Goal: Use online tool/utility: Utilize a website feature to perform a specific function

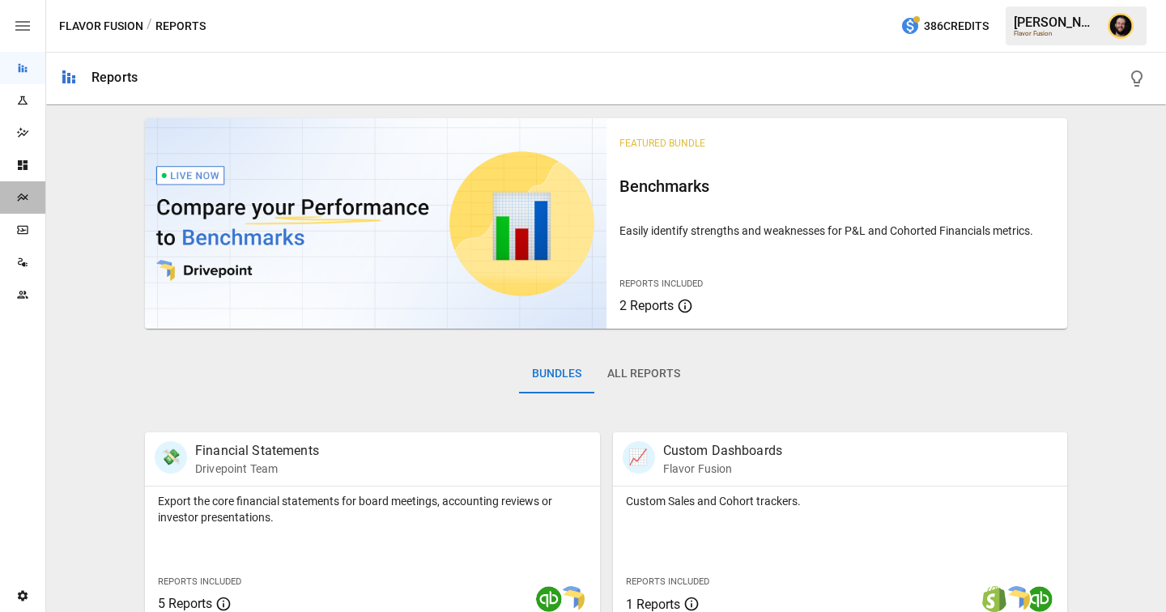
click at [20, 197] on icon "Plans" at bounding box center [22, 197] width 13 height 13
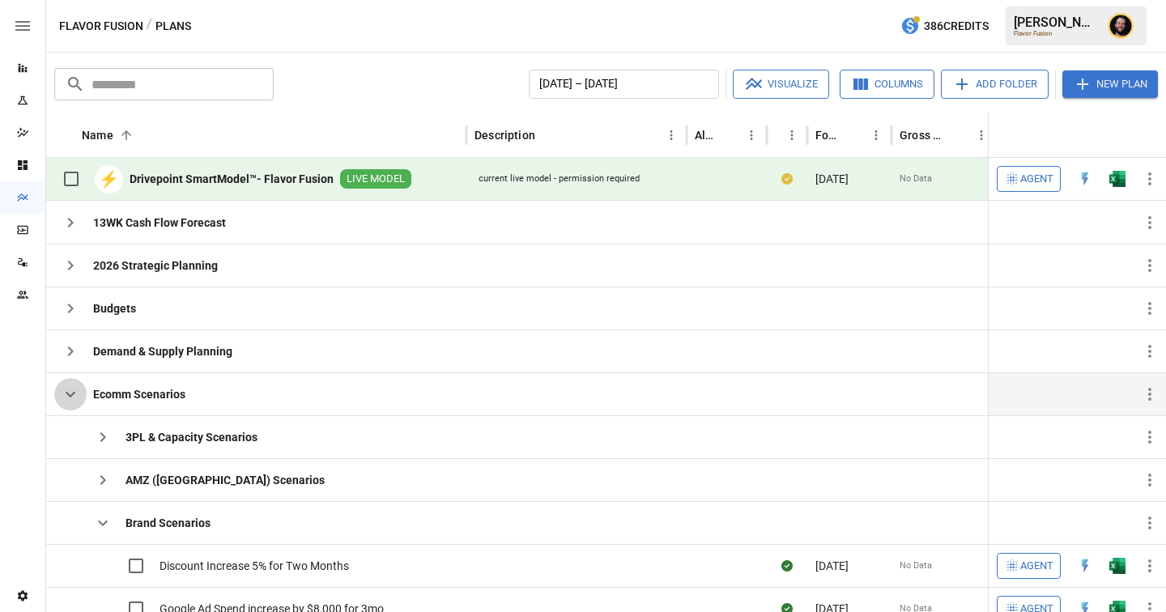
click at [69, 393] on icon "button" at bounding box center [70, 394] width 19 height 19
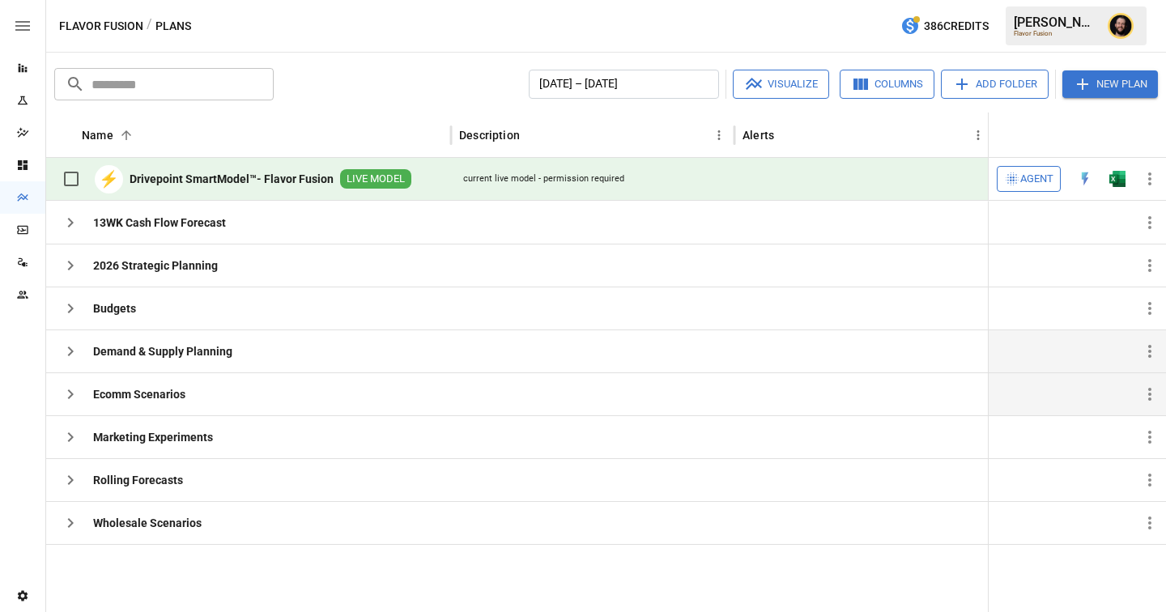
click at [70, 351] on icon "button" at bounding box center [70, 351] width 19 height 19
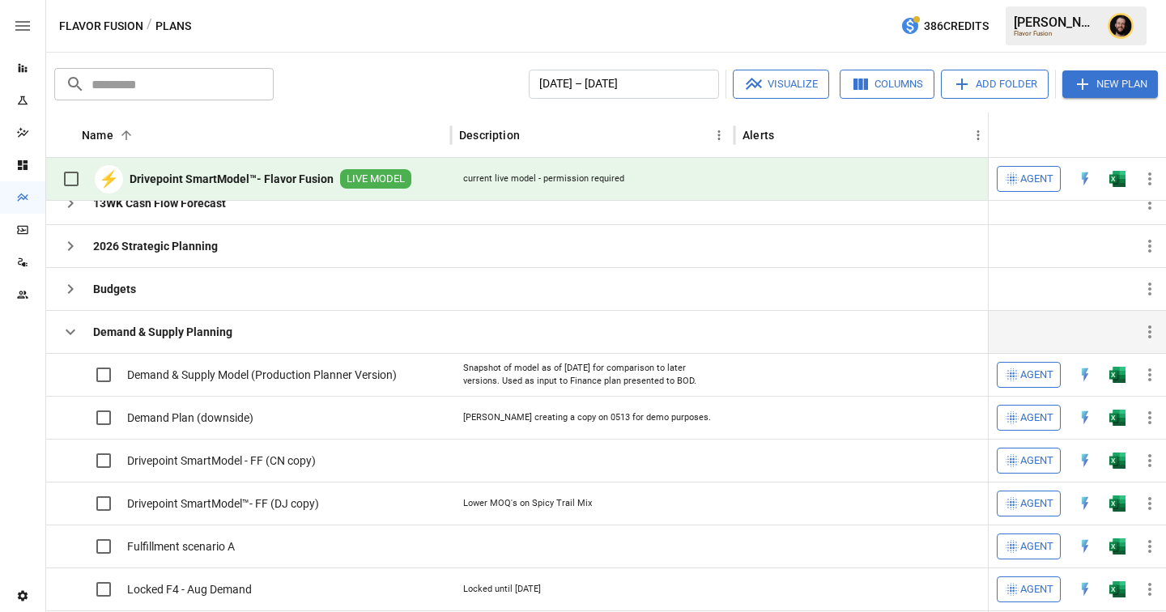
scroll to position [36, 0]
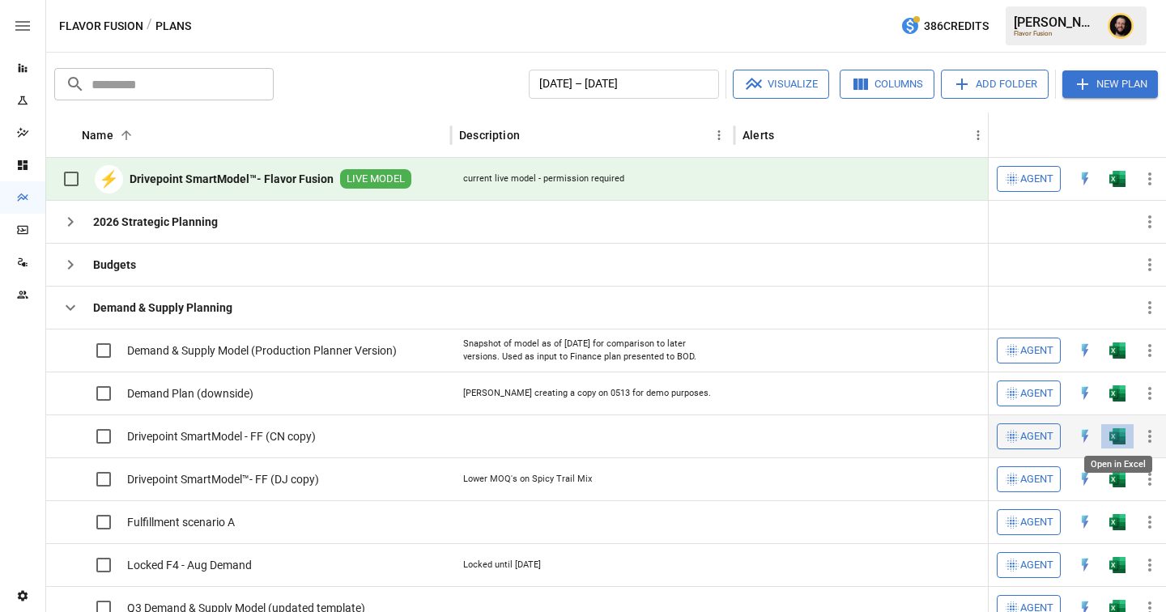
click at [1115, 436] on img "Open in Excel" at bounding box center [1118, 436] width 16 height 16
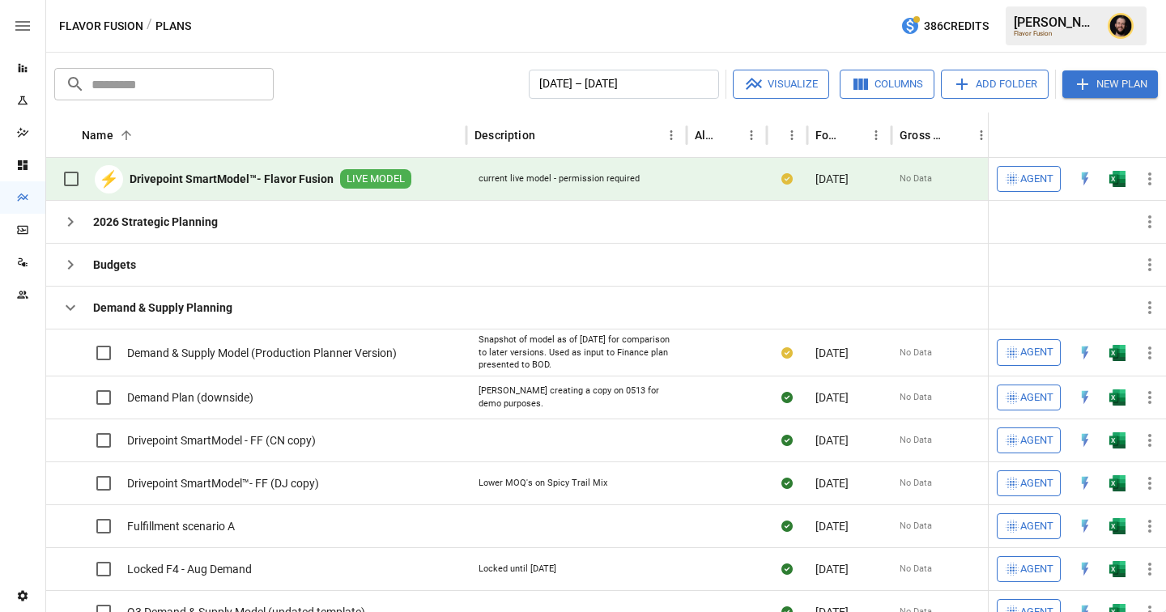
click at [69, 304] on icon "button" at bounding box center [70, 307] width 19 height 19
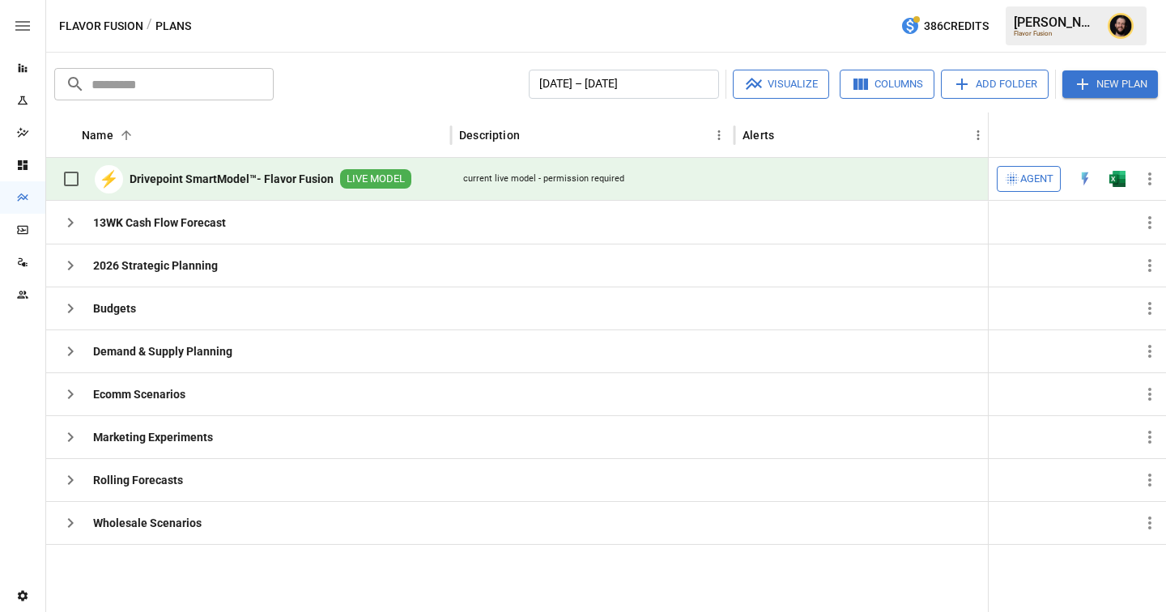
scroll to position [0, 0]
click at [1022, 183] on span "Agent" at bounding box center [1037, 179] width 33 height 19
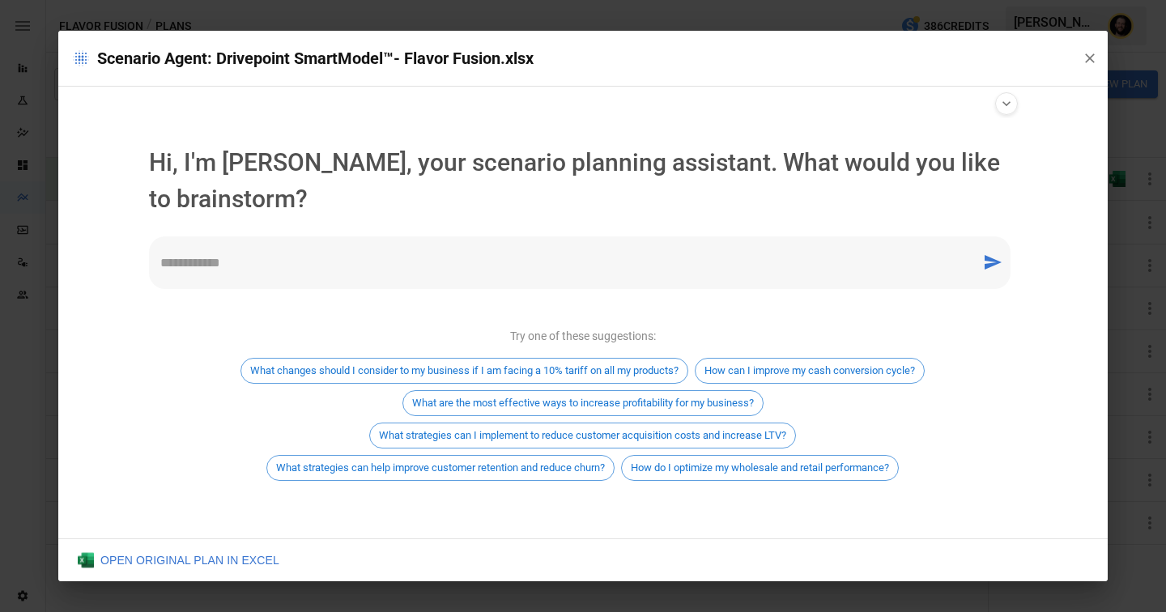
click at [1089, 55] on icon "button" at bounding box center [1090, 58] width 16 height 16
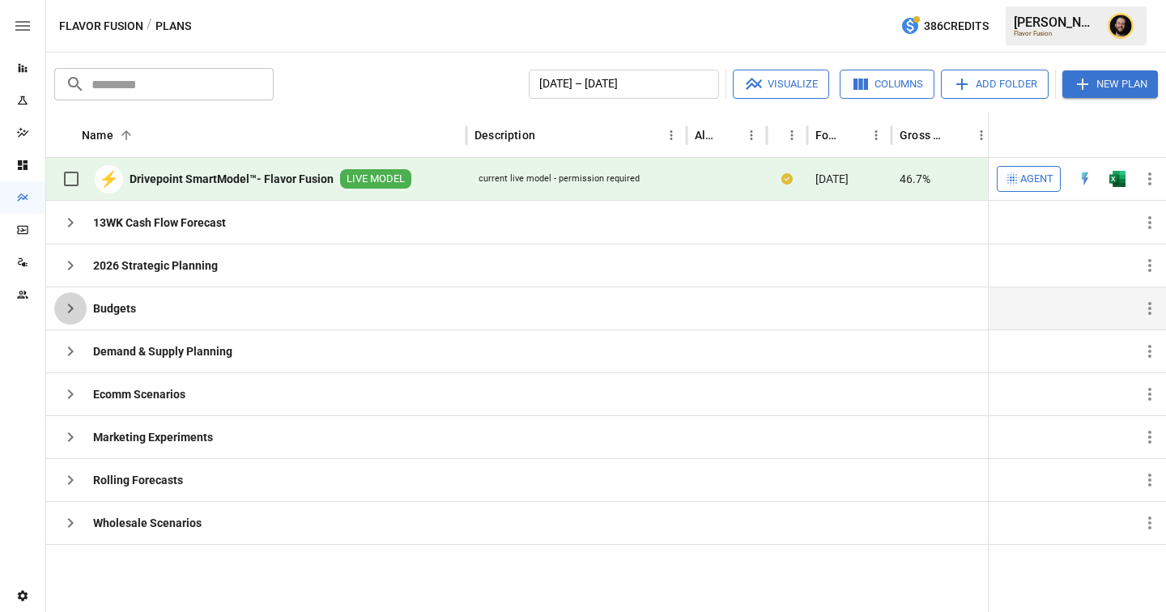
click at [67, 301] on icon "button" at bounding box center [70, 308] width 19 height 19
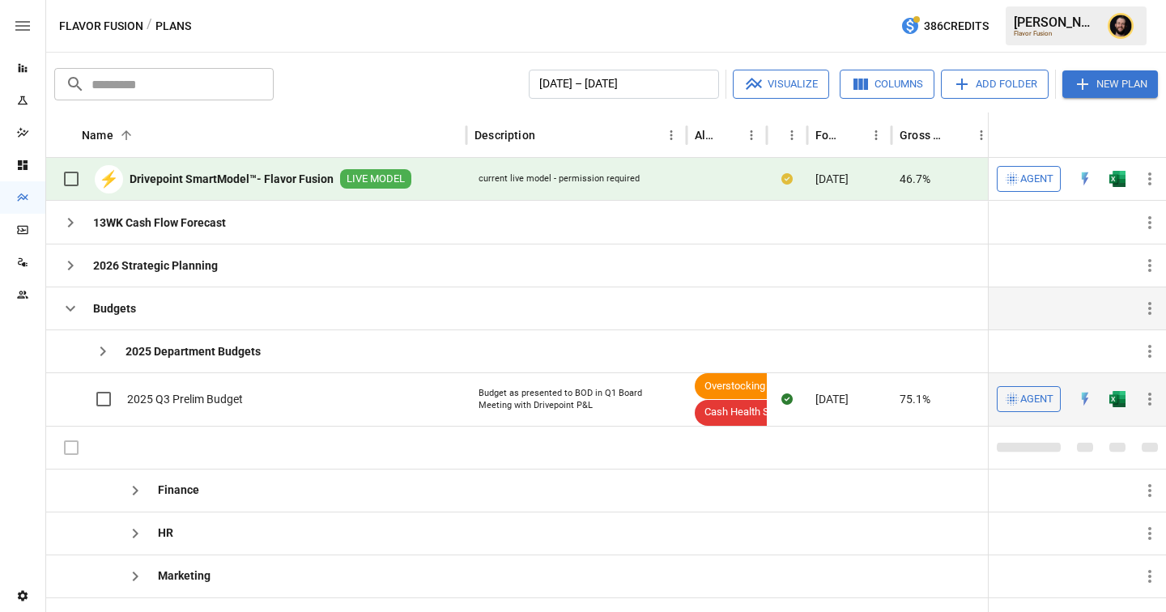
click at [1039, 404] on span "Agent" at bounding box center [1037, 399] width 33 height 19
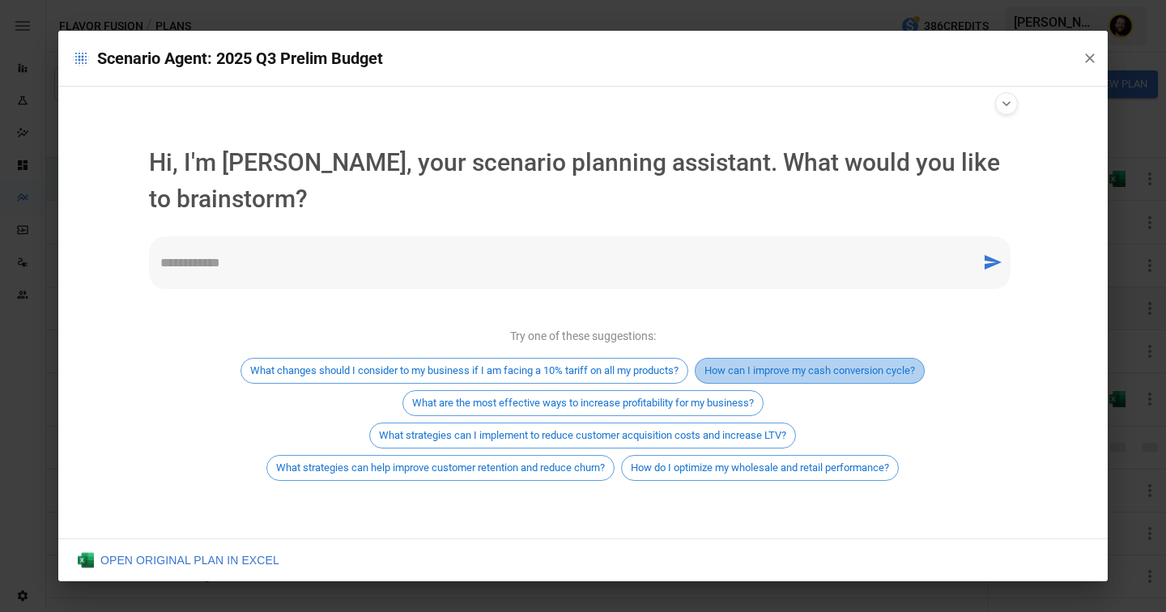
click at [769, 364] on span "How can I improve my cash conversion cycle?" at bounding box center [810, 370] width 228 height 12
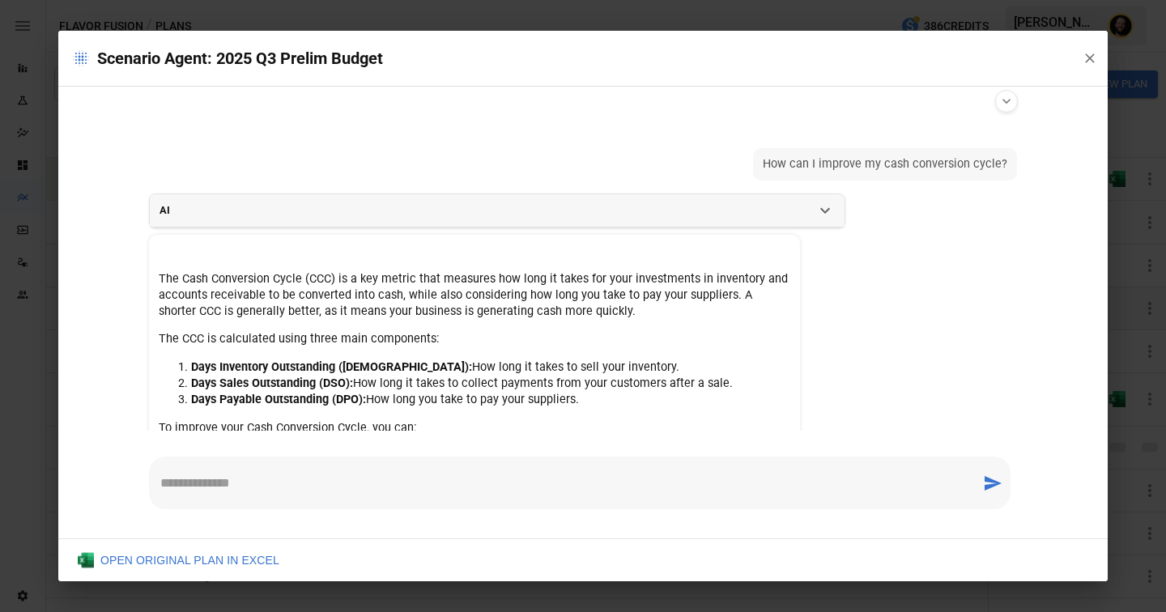
scroll to position [280, 0]
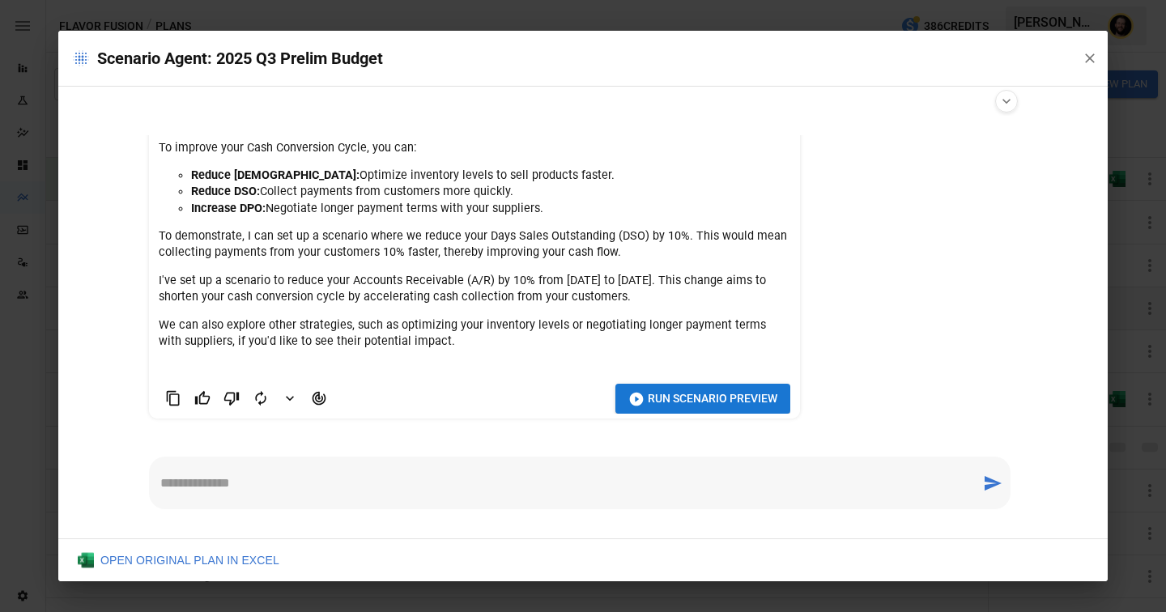
click at [678, 406] on span "Run Scenario Preview" at bounding box center [713, 399] width 130 height 20
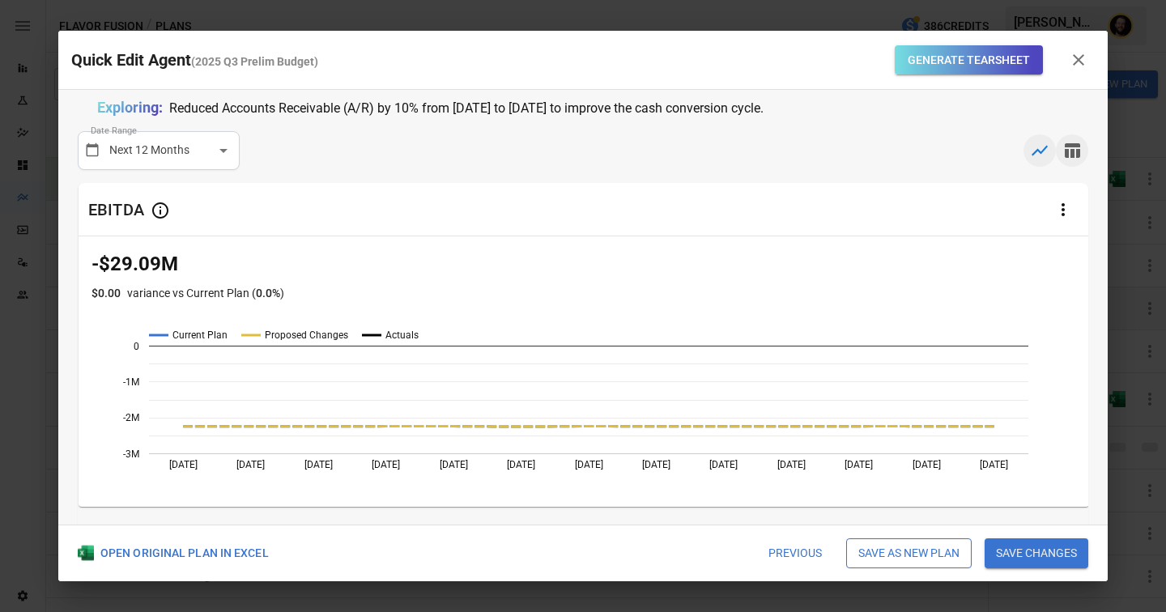
click at [1072, 151] on icon "button" at bounding box center [1072, 150] width 15 height 15
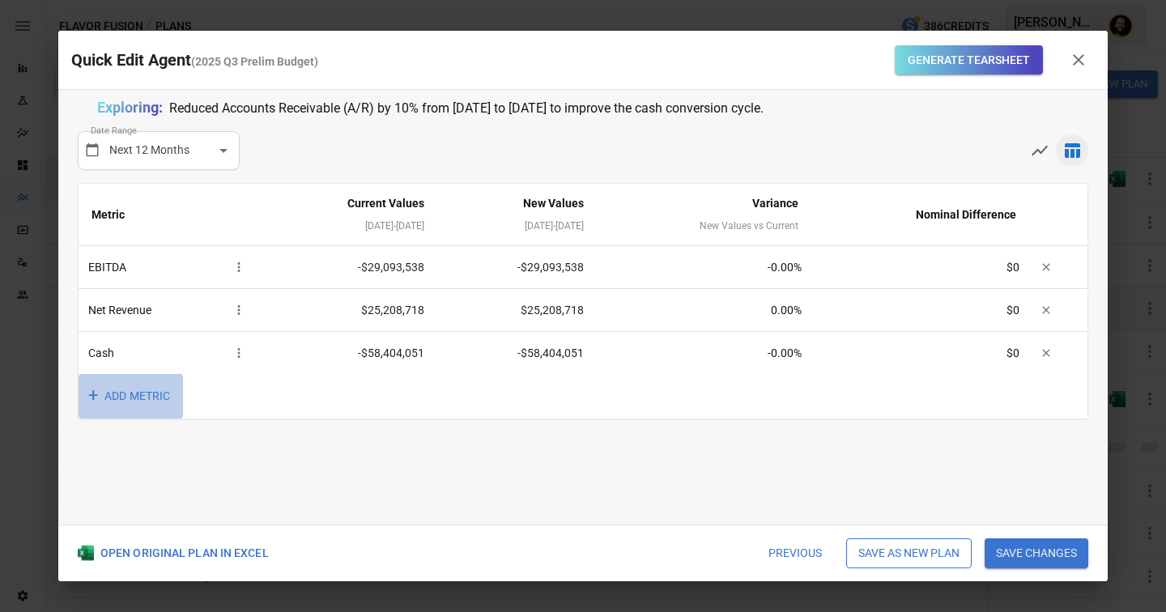
click at [152, 384] on button "+ ADD METRIC" at bounding box center [131, 396] width 104 height 45
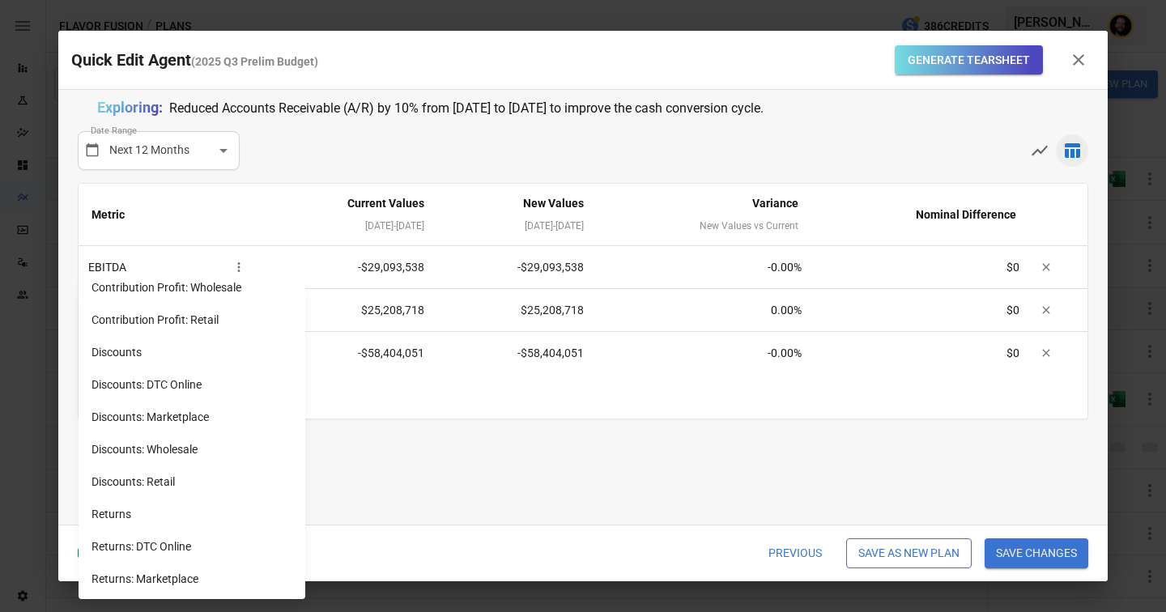
scroll to position [1359, 0]
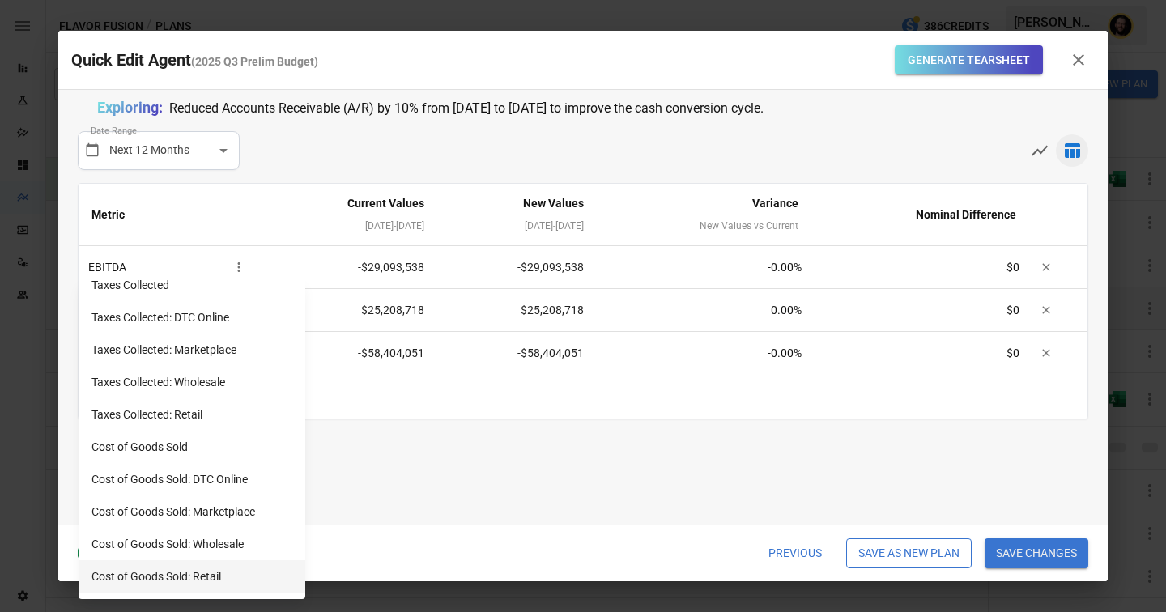
click at [194, 573] on li "Cost of Goods Sold: Retail" at bounding box center [192, 577] width 227 height 32
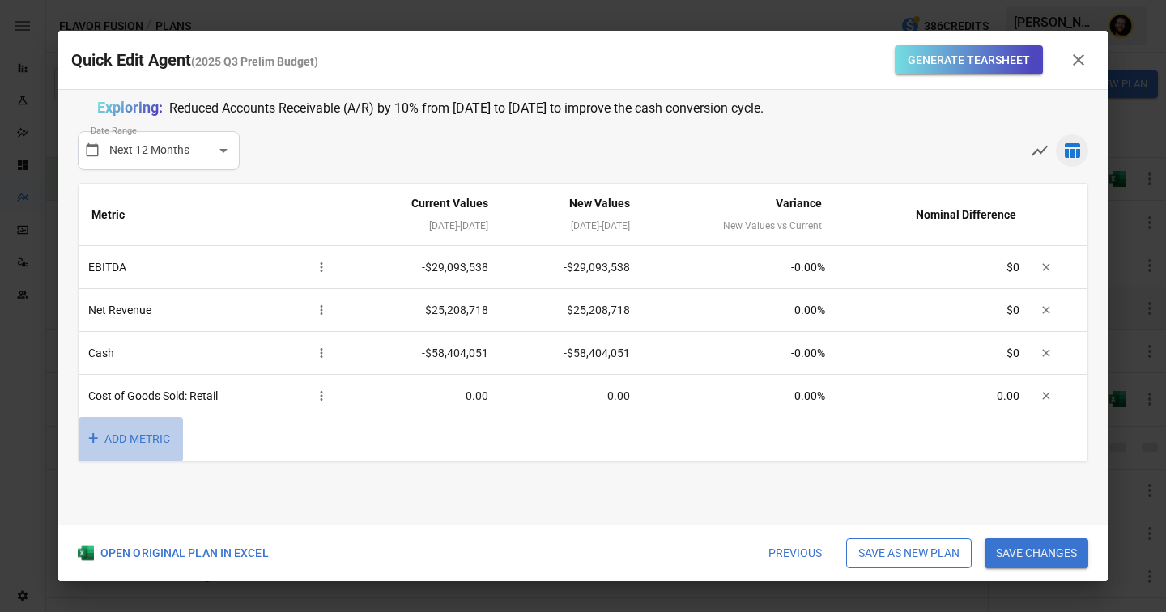
click at [164, 426] on button "+ ADD METRIC" at bounding box center [131, 439] width 104 height 45
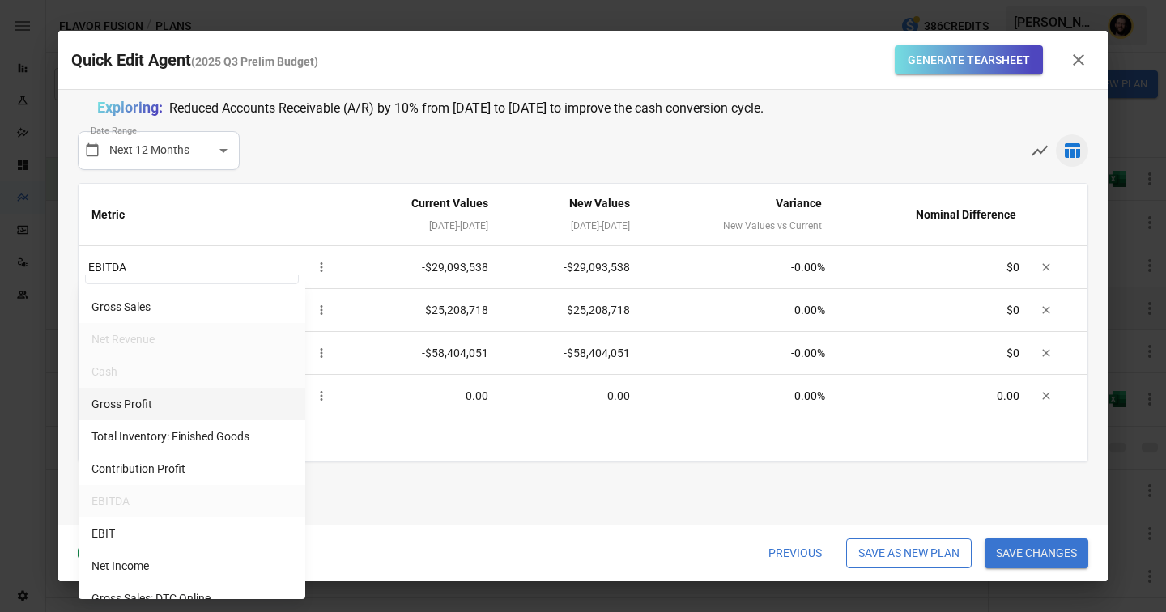
scroll to position [42, 0]
click at [190, 431] on li "Total Inventory: Finished Goods" at bounding box center [192, 436] width 227 height 32
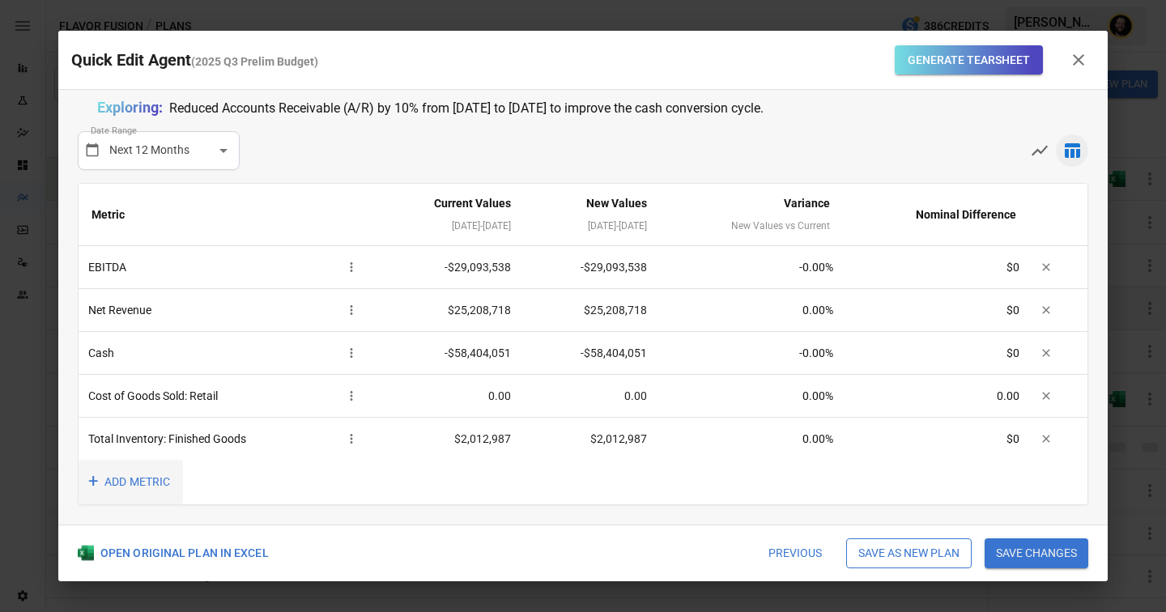
click at [119, 480] on button "+ ADD METRIC" at bounding box center [131, 482] width 104 height 45
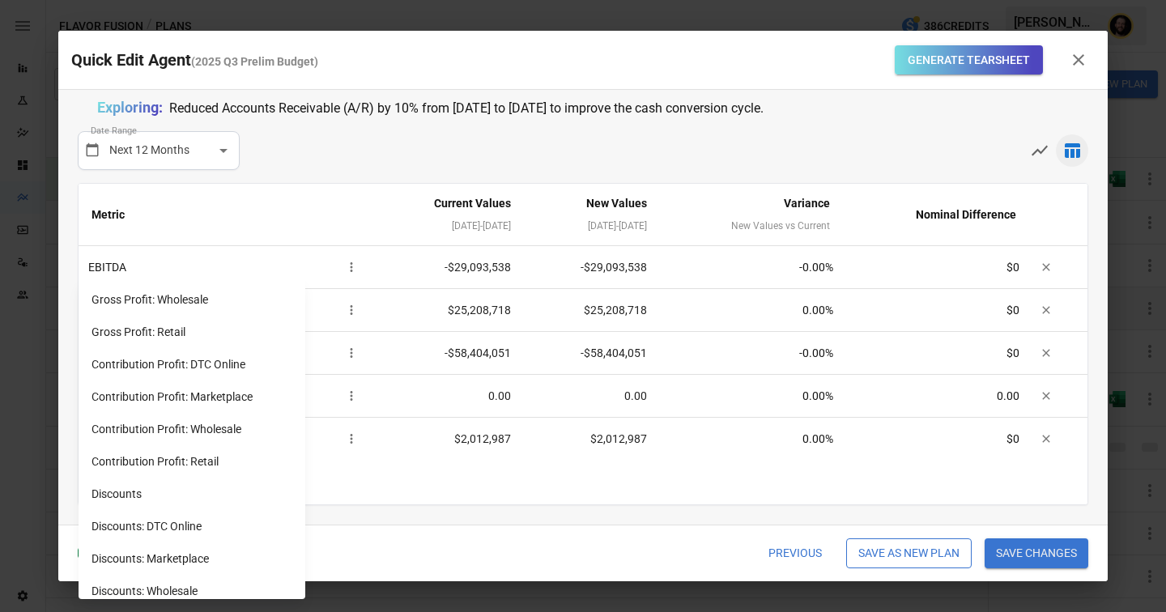
scroll to position [654, 0]
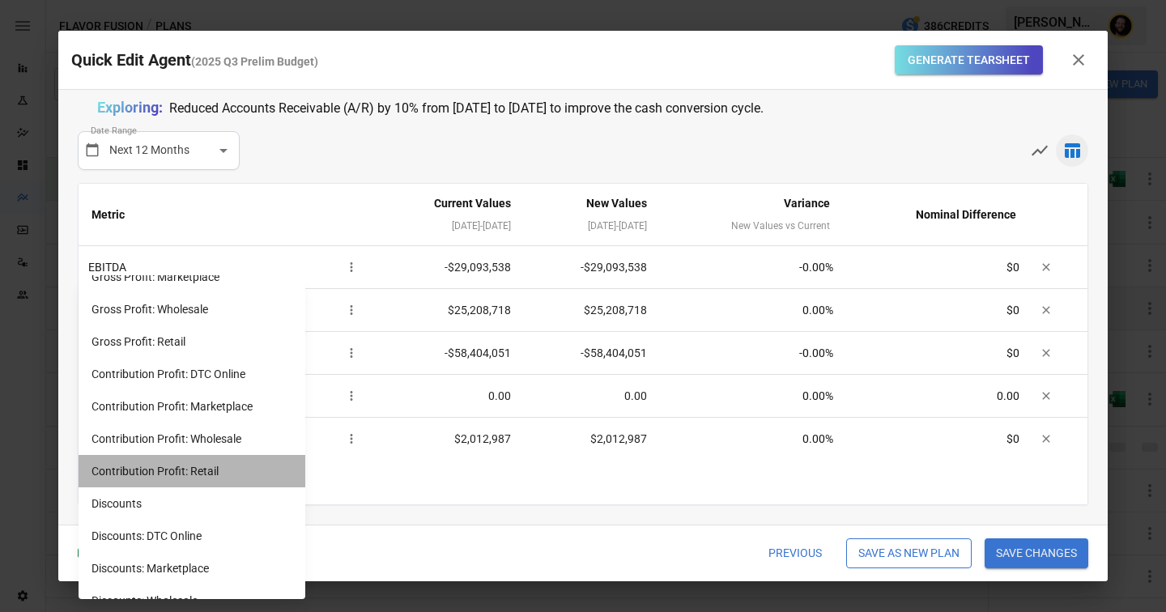
click at [163, 460] on li "Contribution Profit: Retail" at bounding box center [192, 471] width 227 height 32
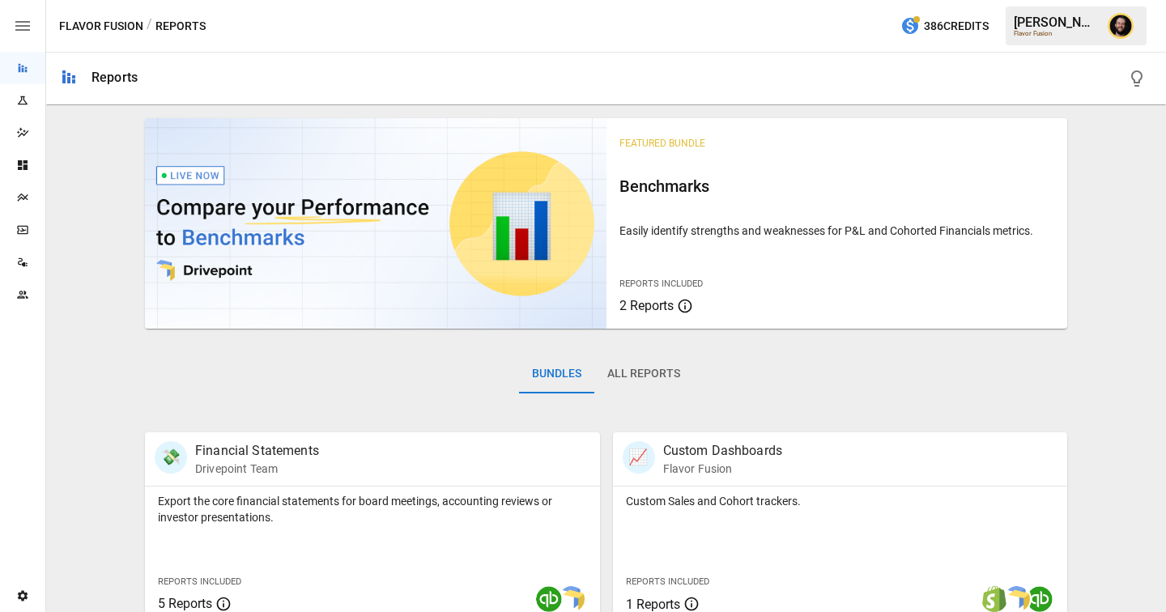
click at [23, 205] on div "Plans" at bounding box center [22, 197] width 45 height 32
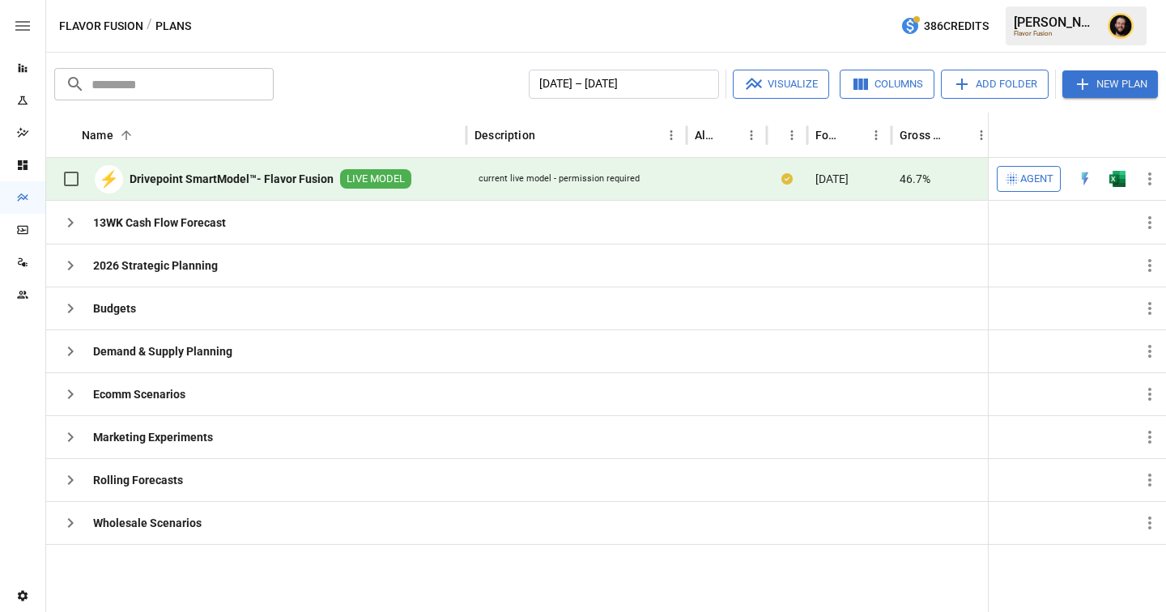
click at [17, 79] on div "Reports" at bounding box center [22, 68] width 45 height 32
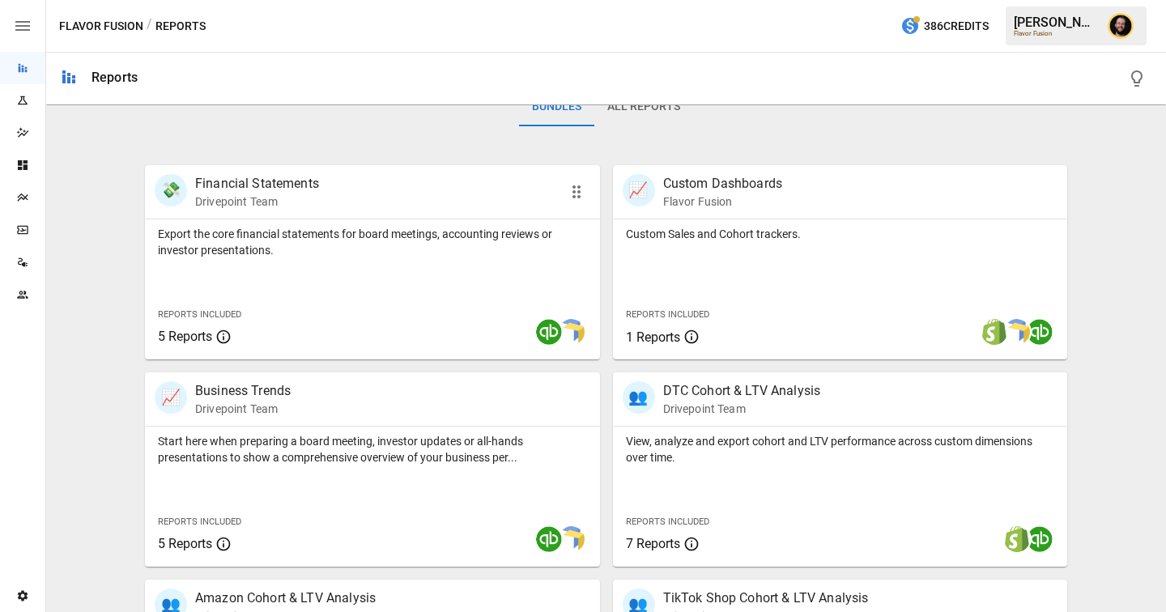
scroll to position [364, 0]
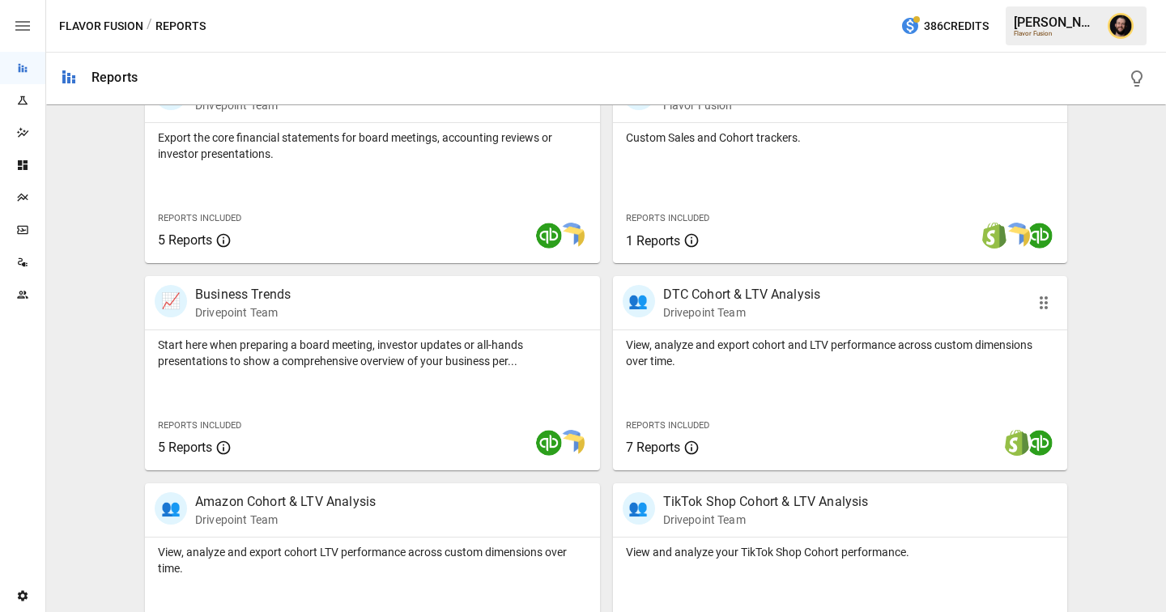
click at [765, 409] on div "Reports Included 7 Reports" at bounding box center [708, 436] width 190 height 70
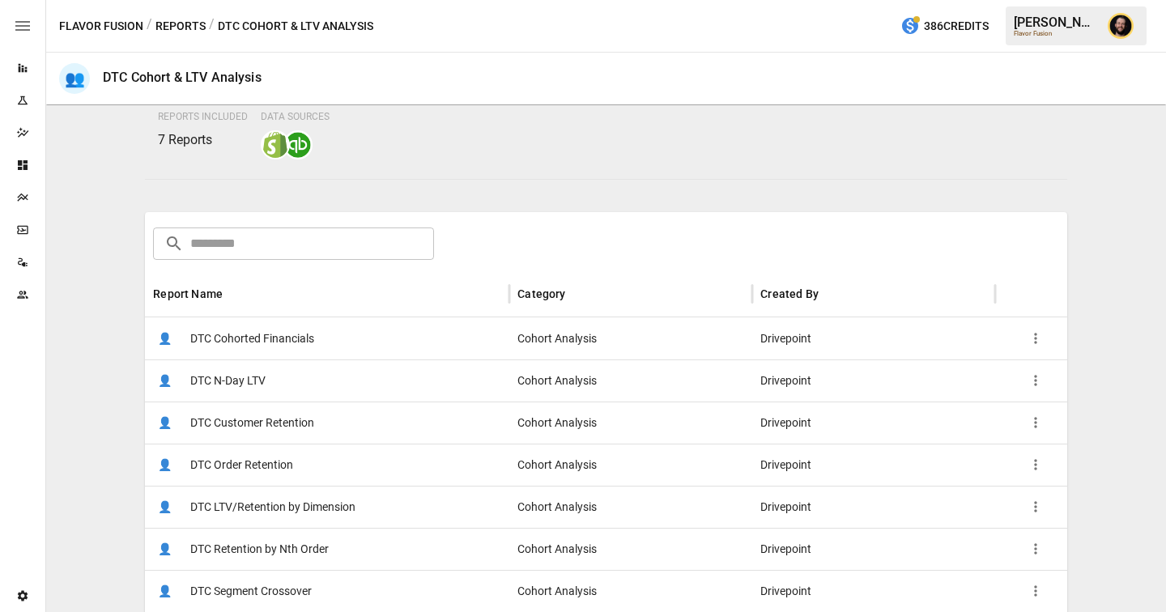
scroll to position [152, 0]
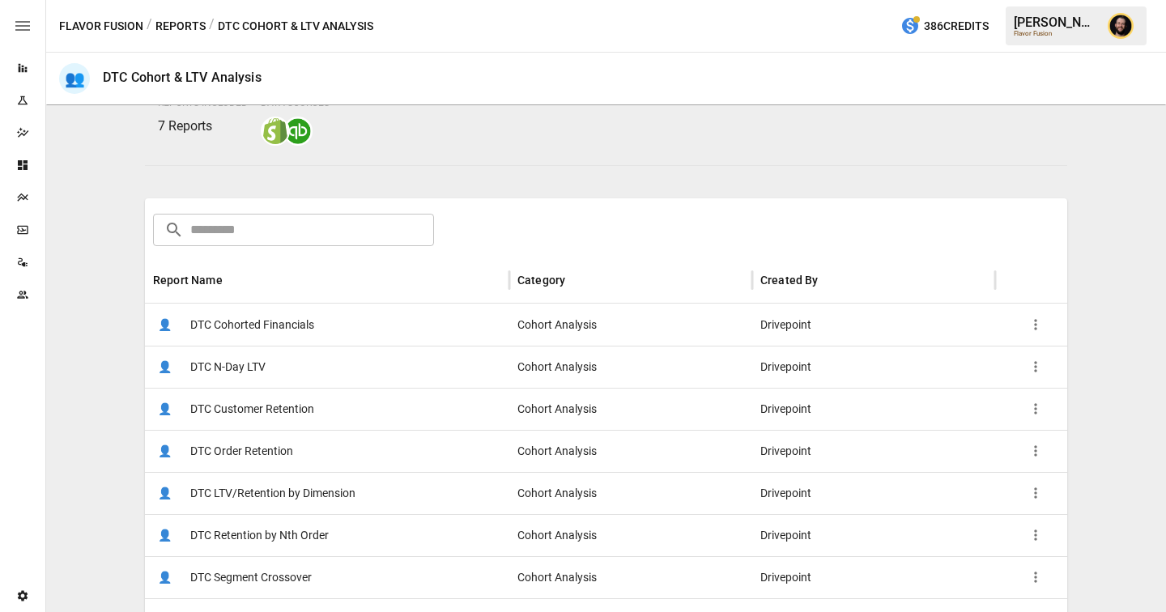
click at [174, 26] on button "Reports" at bounding box center [181, 26] width 50 height 20
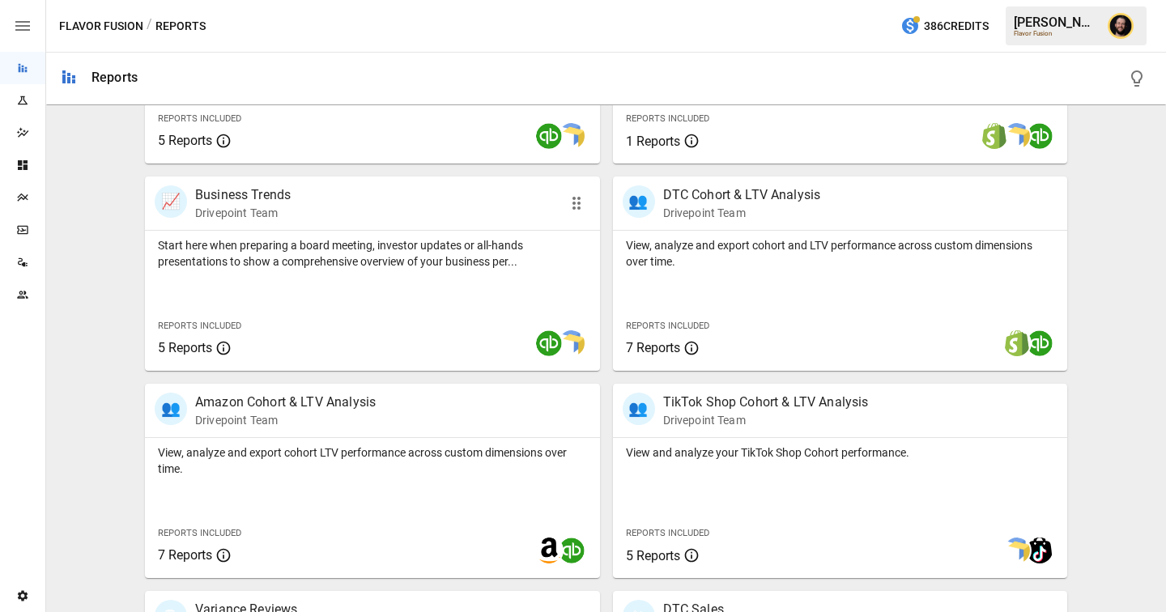
scroll to position [609, 0]
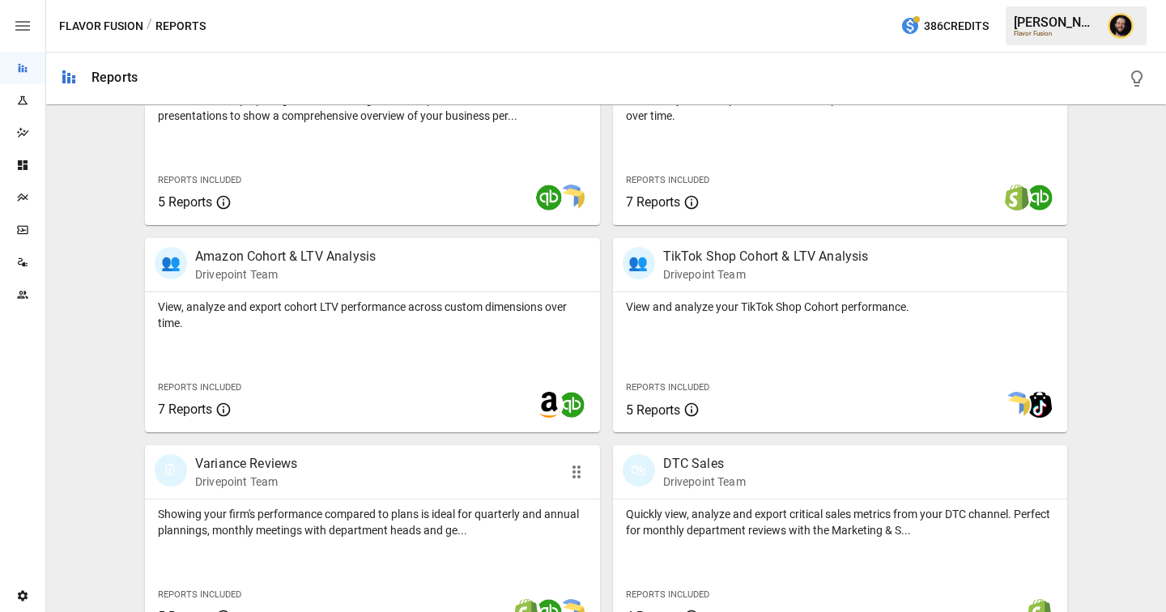
click at [288, 510] on p "Showing your firm's performance compared to plans is ideal for quarterly and an…" at bounding box center [372, 522] width 429 height 32
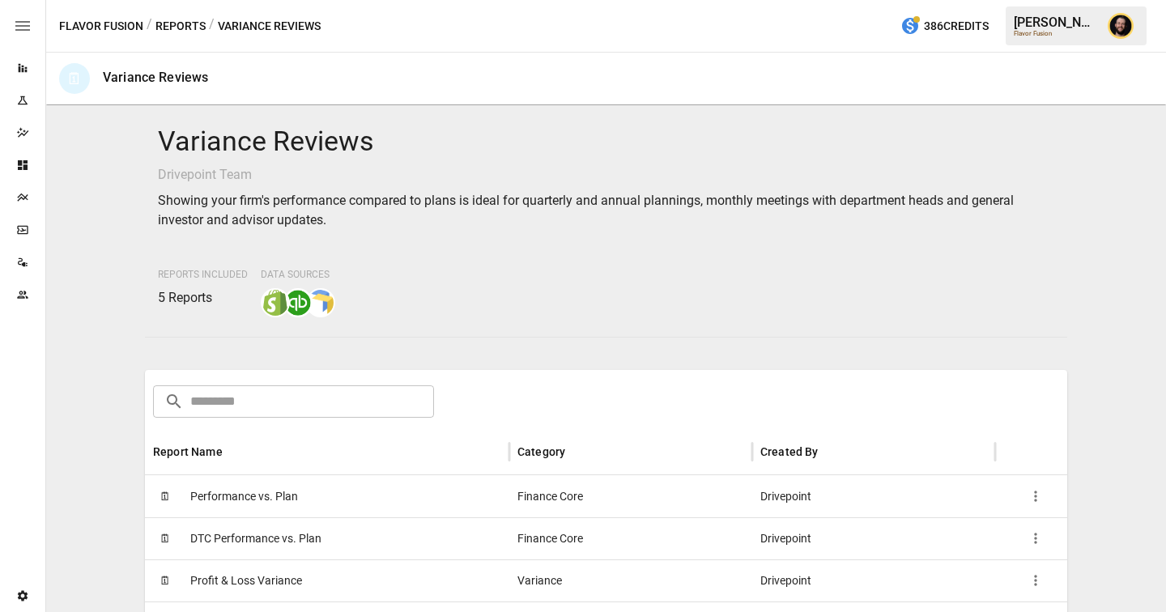
click at [294, 498] on span "Performance vs. Plan" at bounding box center [244, 496] width 108 height 41
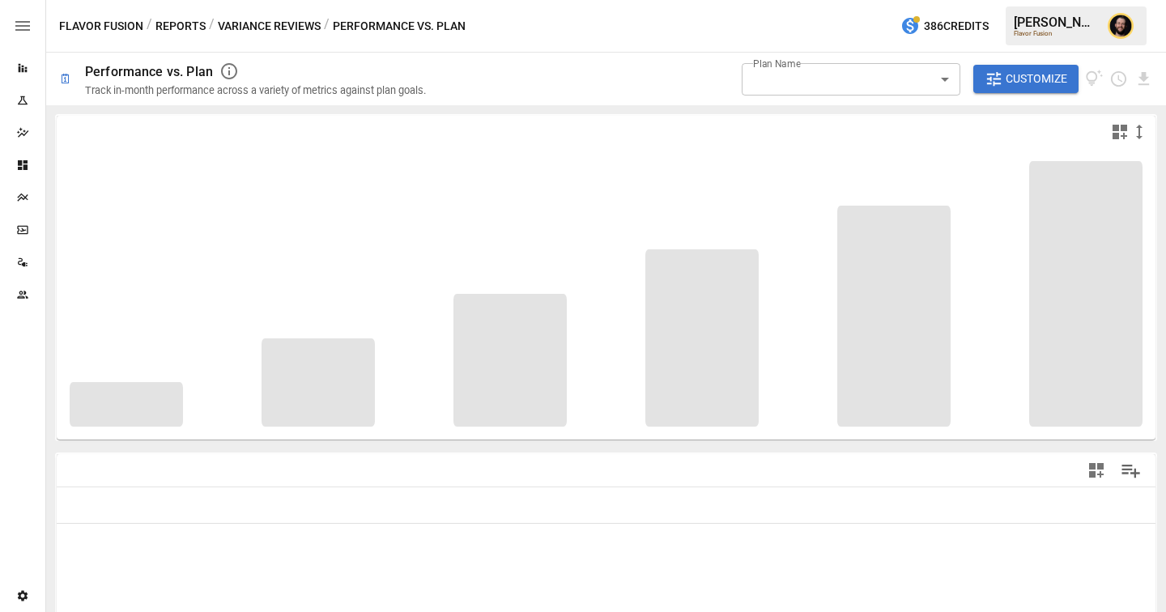
type input "**********"
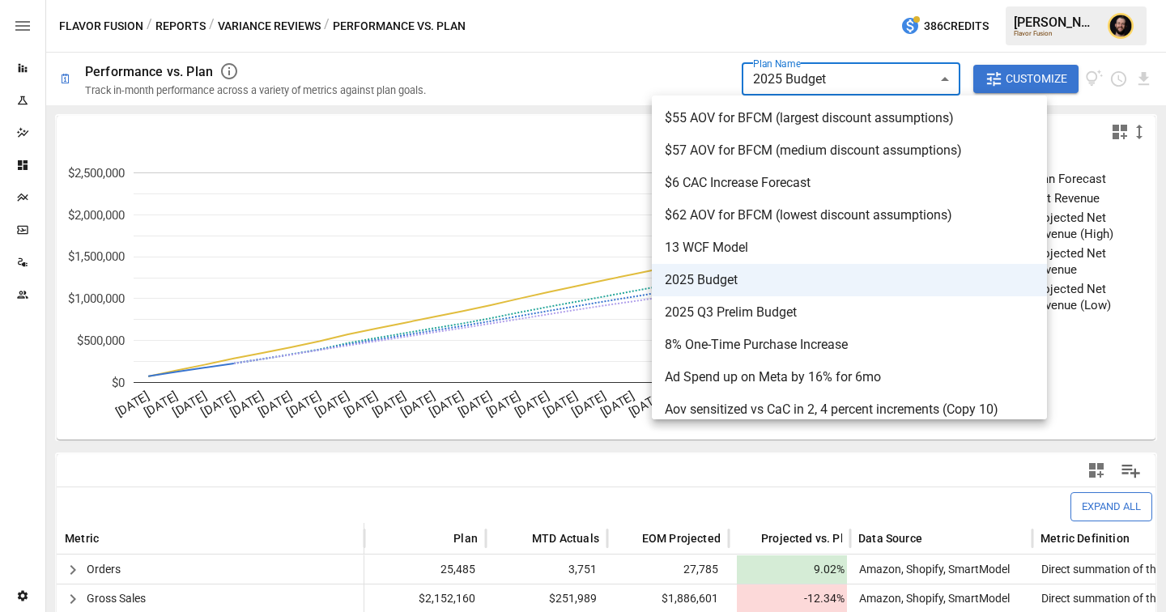
click at [788, 0] on body "**********" at bounding box center [583, 0] width 1166 height 0
click at [603, 78] on div at bounding box center [583, 306] width 1166 height 612
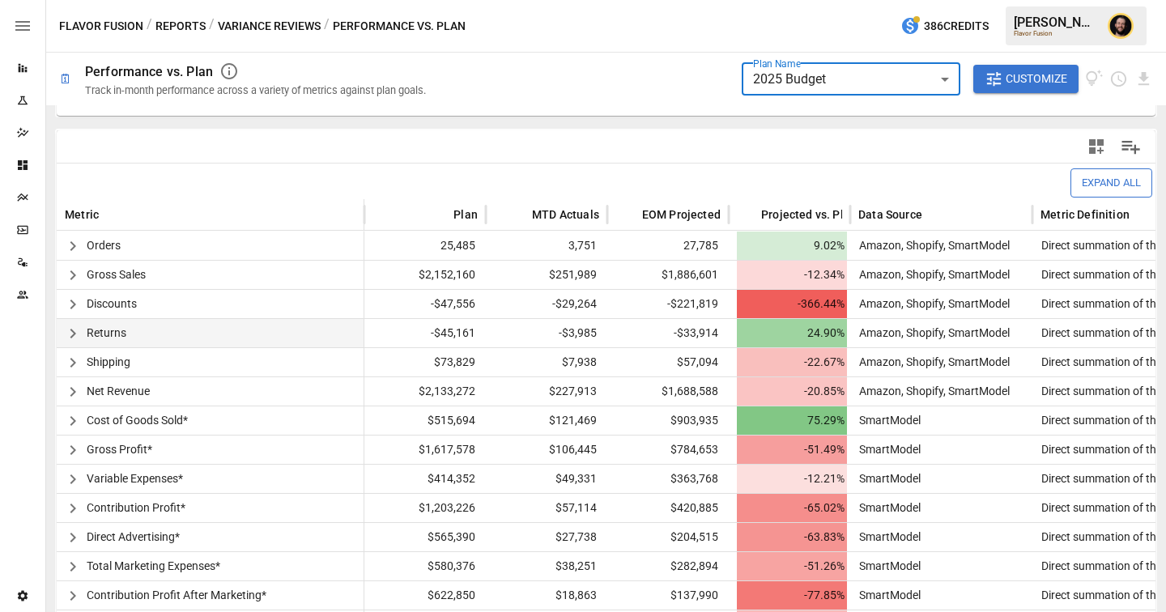
scroll to position [368, 0]
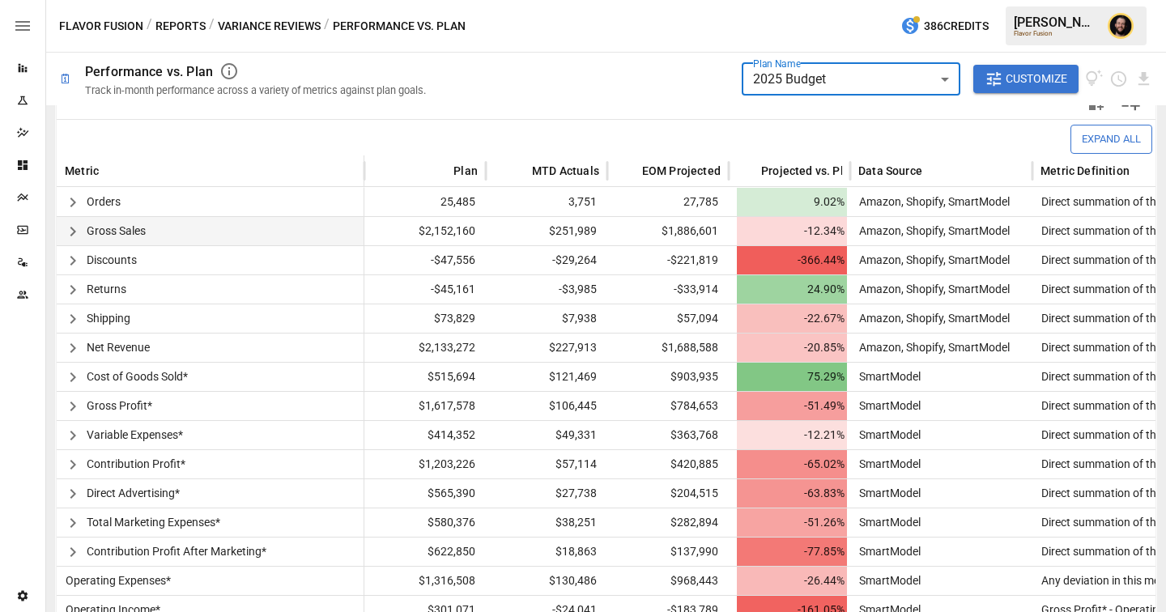
click at [77, 230] on icon "button" at bounding box center [72, 231] width 19 height 19
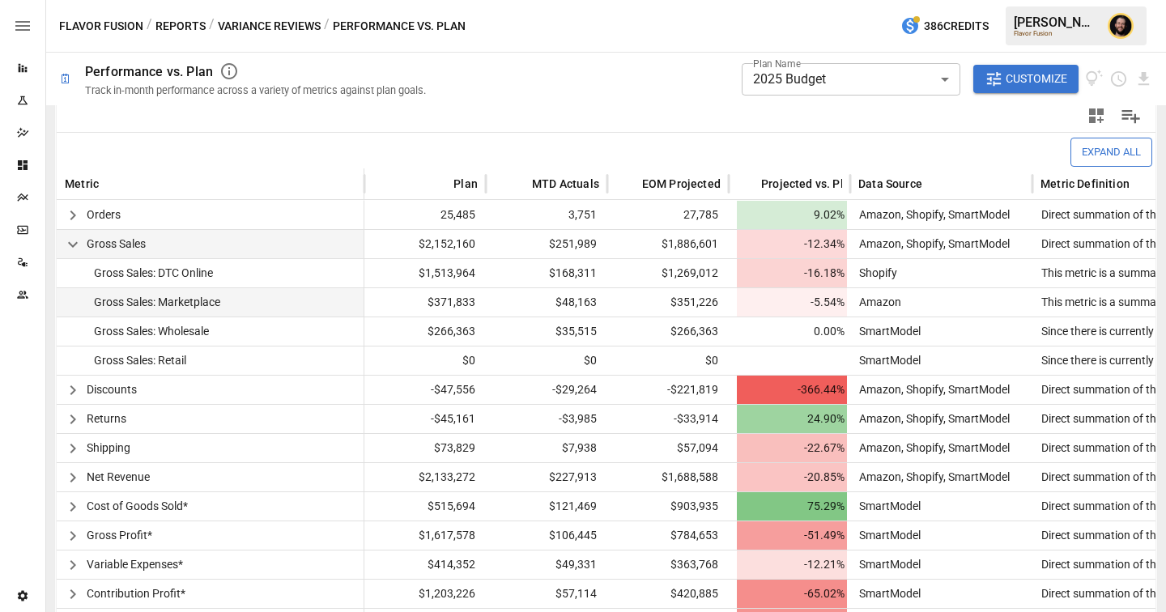
scroll to position [523, 0]
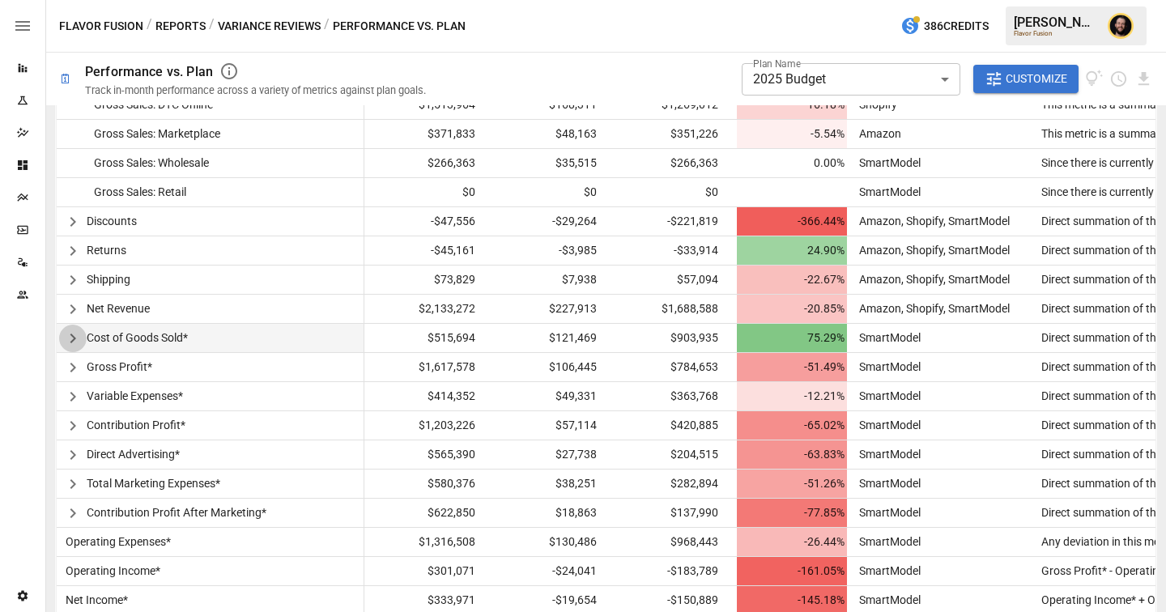
click at [76, 340] on icon "button" at bounding box center [72, 338] width 19 height 19
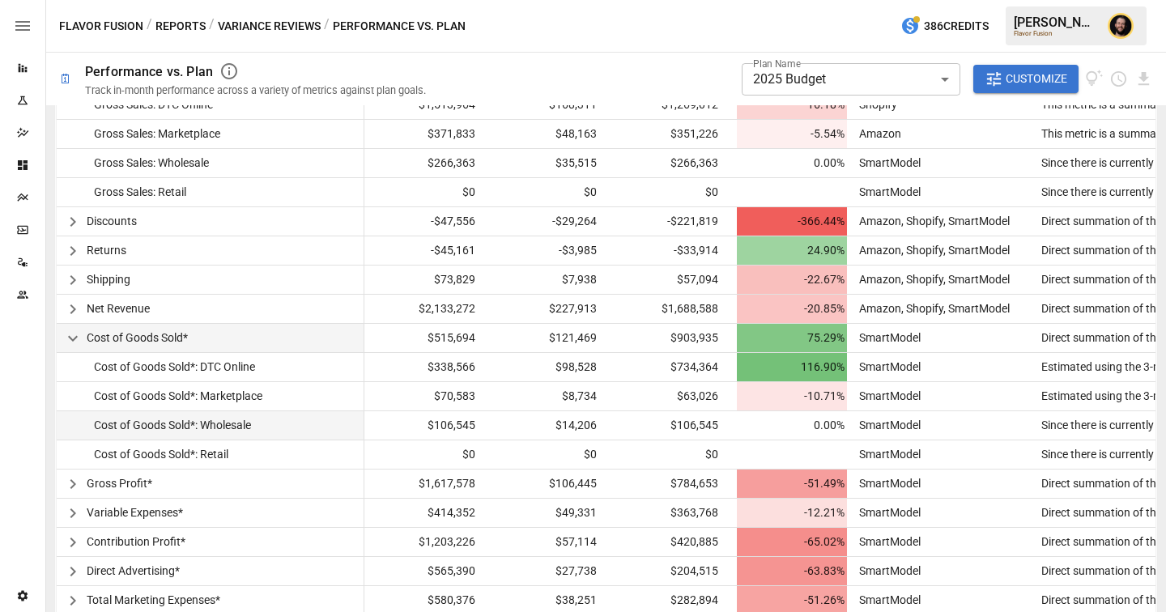
scroll to position [653, 0]
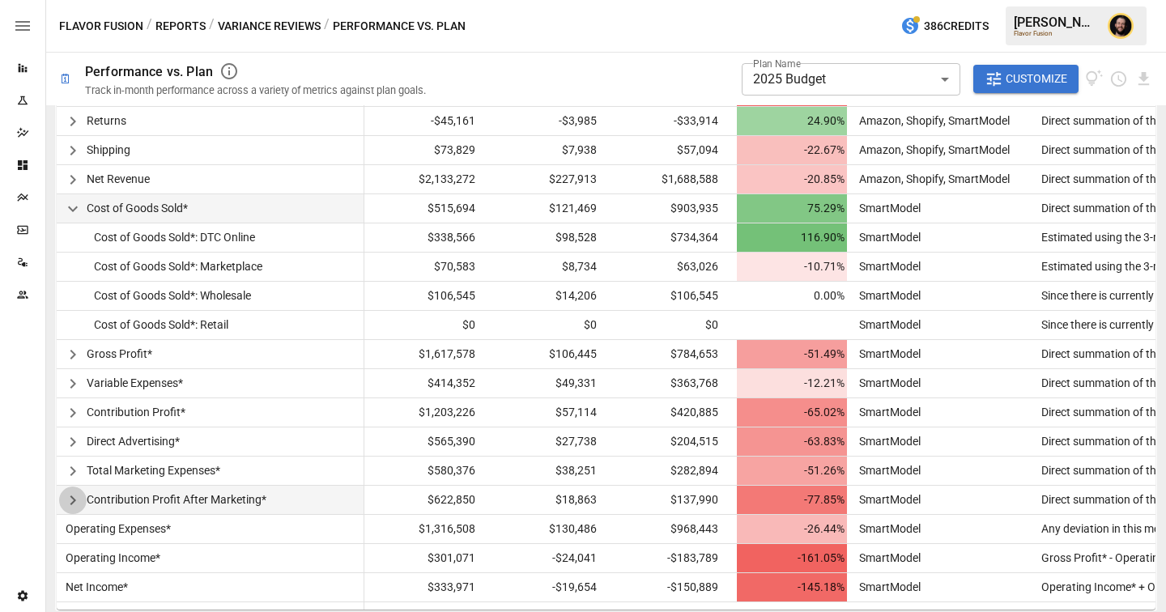
click at [71, 498] on icon "button" at bounding box center [73, 501] width 6 height 10
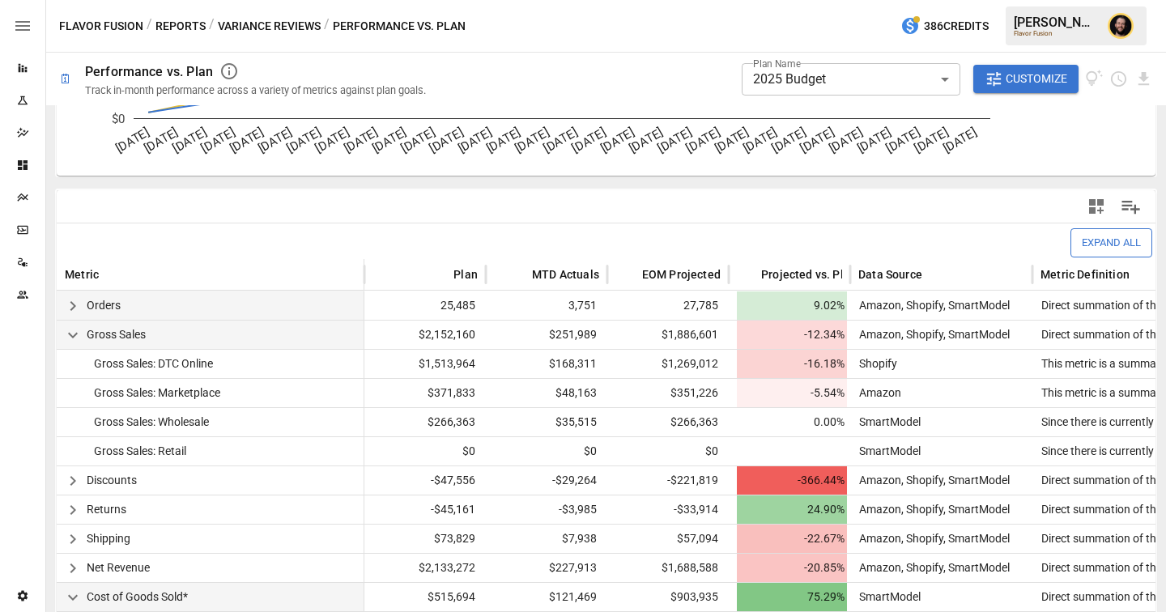
scroll to position [349, 0]
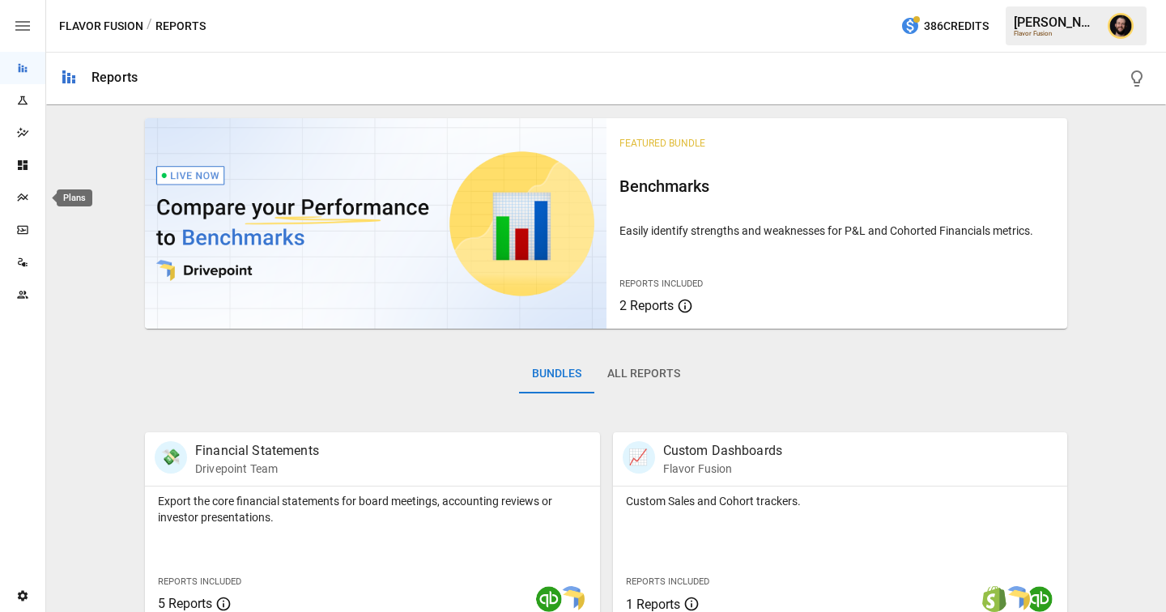
click at [27, 197] on icon "Plans" at bounding box center [22, 197] width 13 height 13
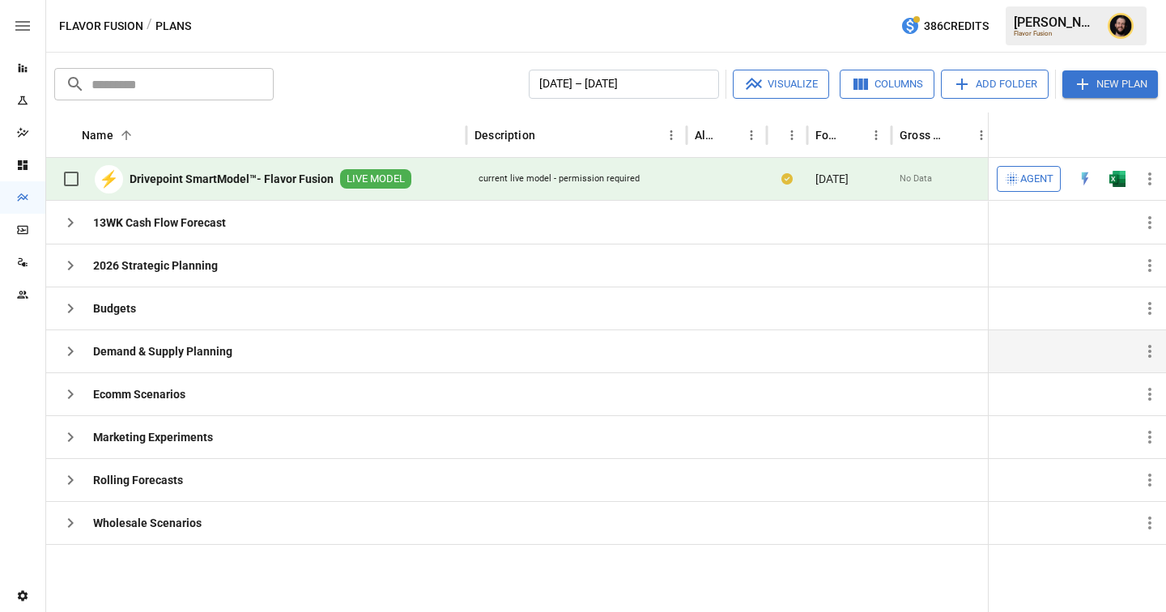
click at [68, 352] on icon "button" at bounding box center [70, 351] width 19 height 19
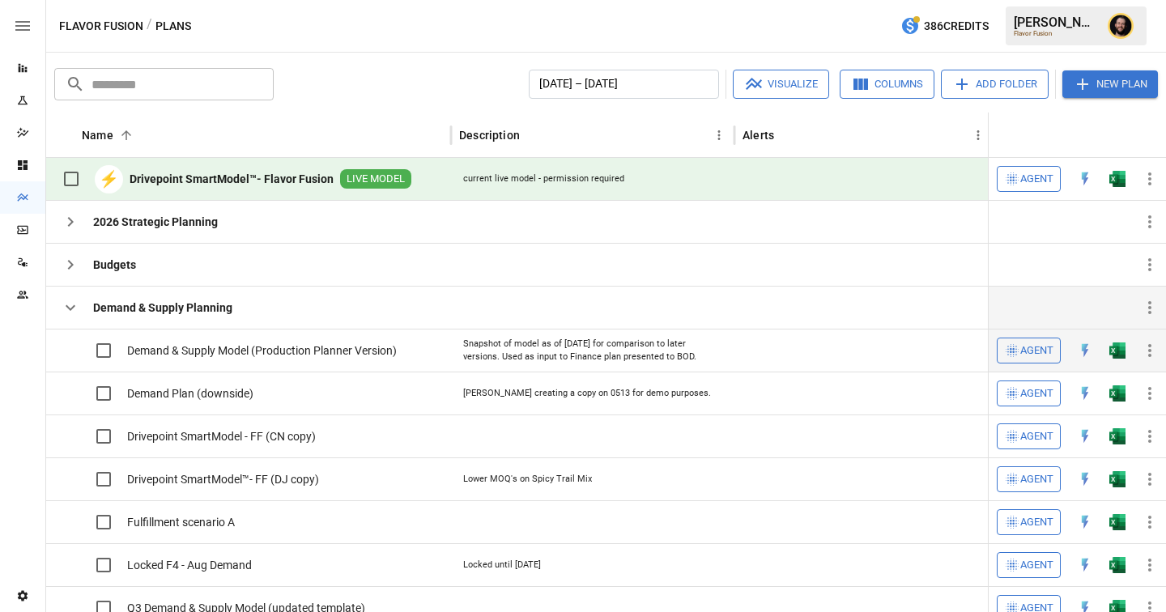
scroll to position [53, 0]
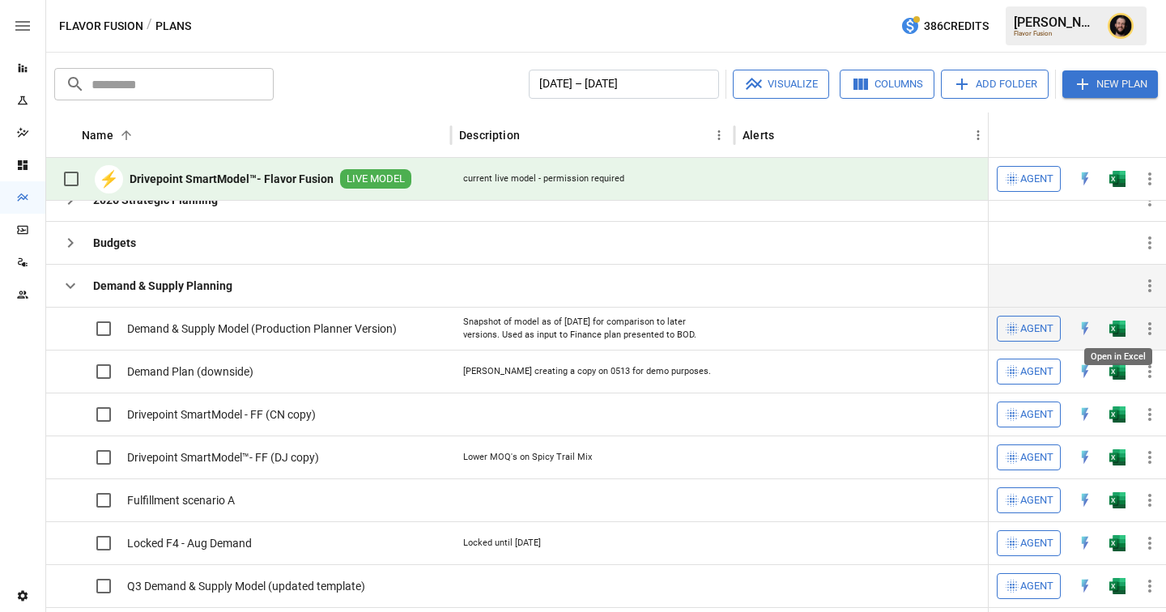
click at [1123, 330] on img "Open in Excel" at bounding box center [1118, 329] width 16 height 16
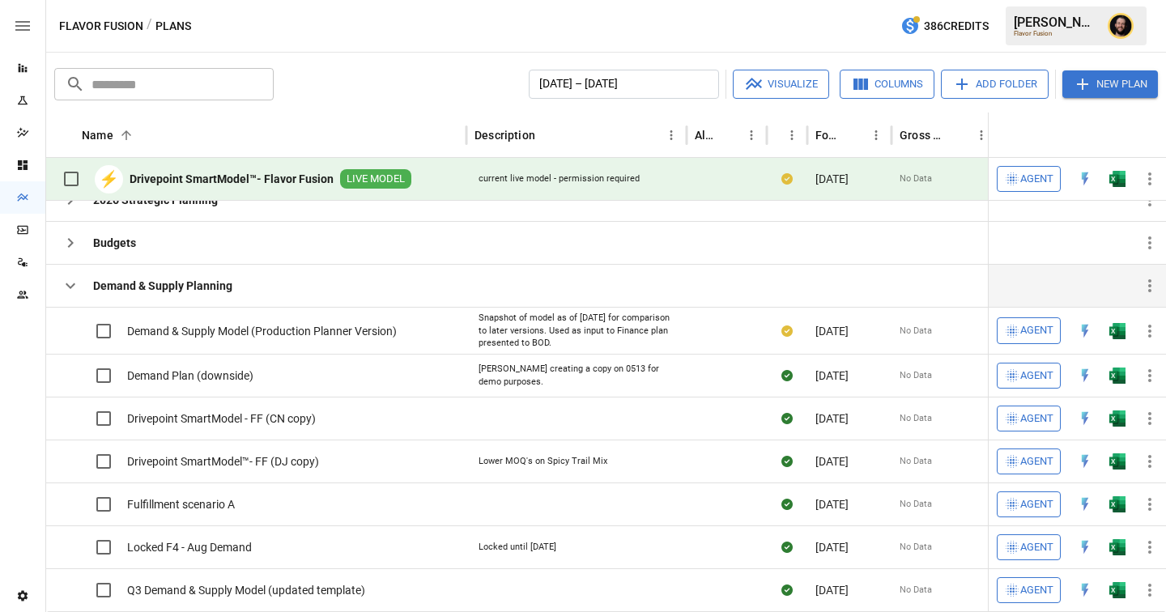
click at [68, 288] on icon "button" at bounding box center [70, 285] width 19 height 19
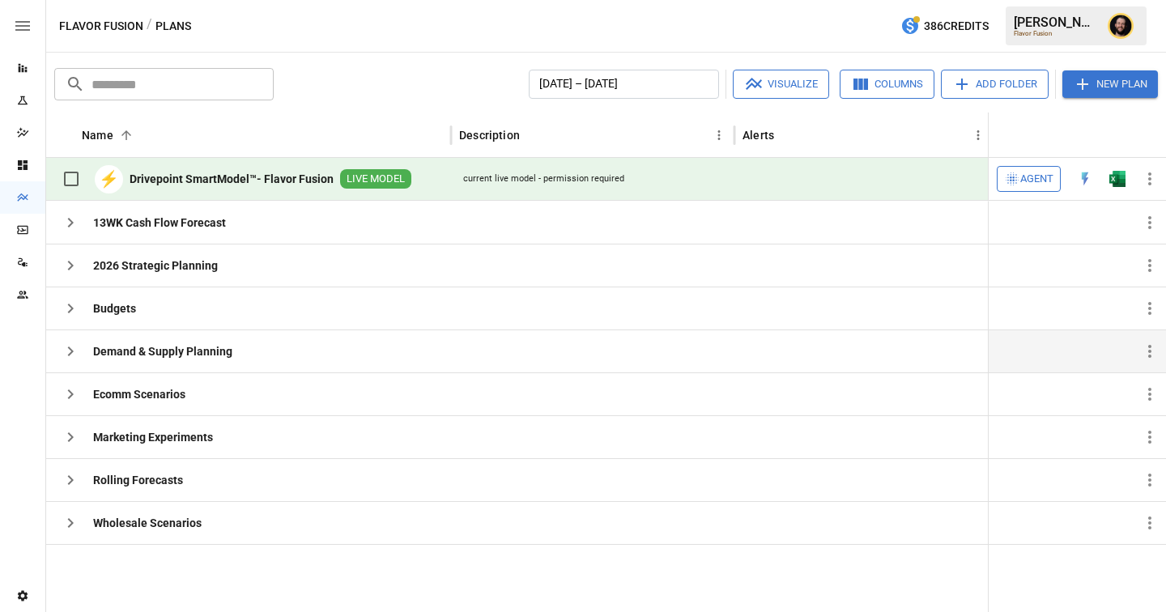
scroll to position [0, 0]
click at [1031, 171] on span "Agent" at bounding box center [1037, 179] width 33 height 19
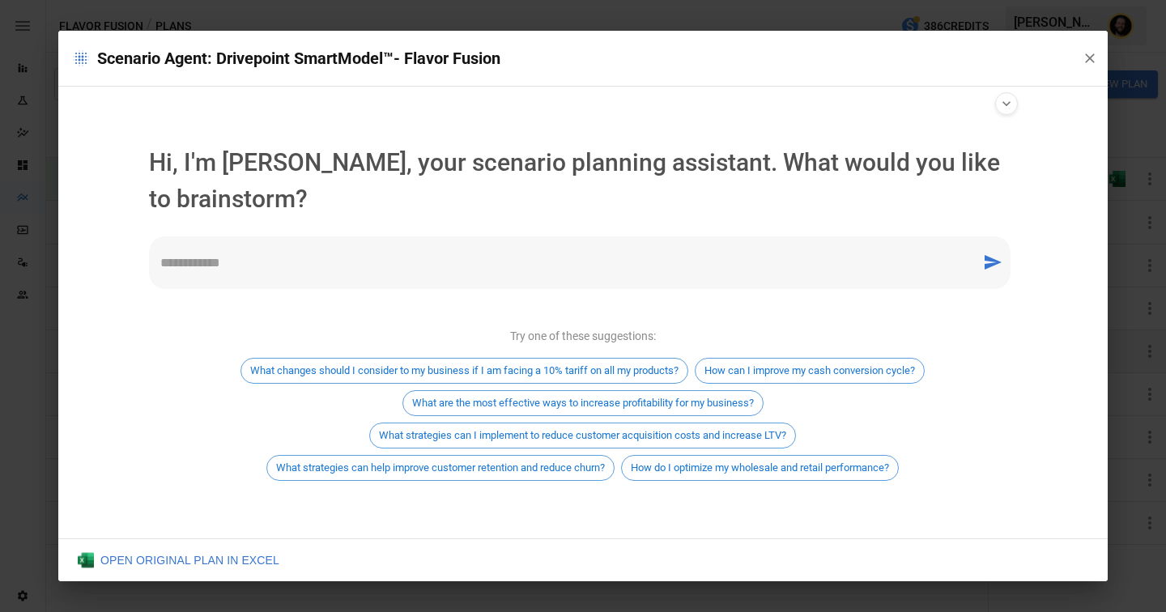
click at [454, 267] on textarea at bounding box center [565, 263] width 810 height 19
drag, startPoint x: 351, startPoint y: 254, endPoint x: 173, endPoint y: 255, distance: 178.2
click at [173, 255] on textarea "**********" at bounding box center [565, 263] width 810 height 19
type textarea "*"
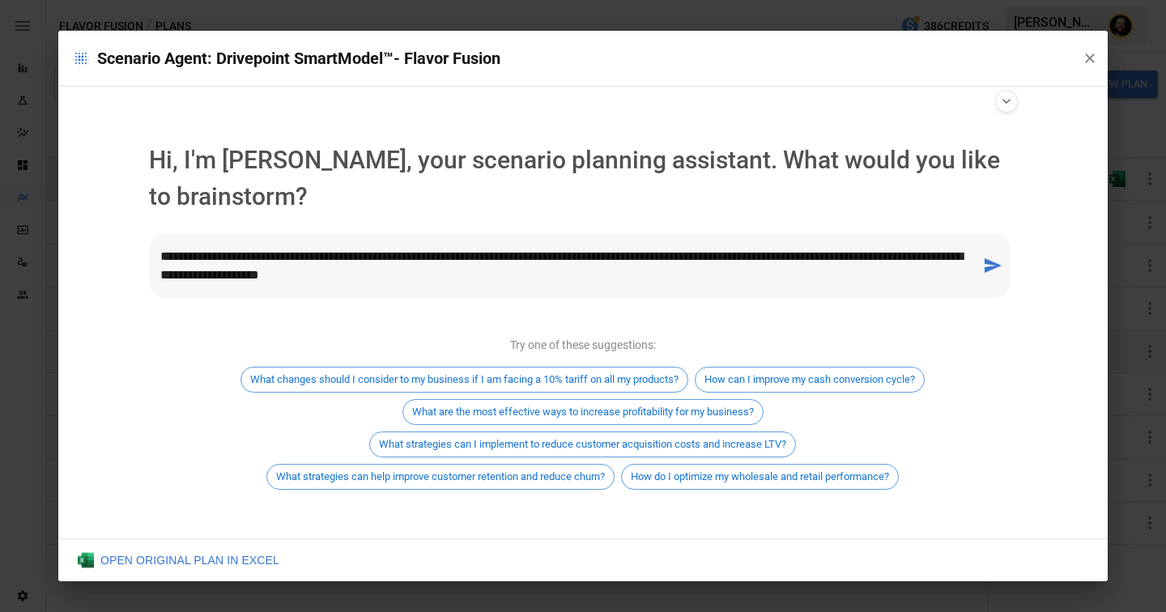
type textarea "**********"
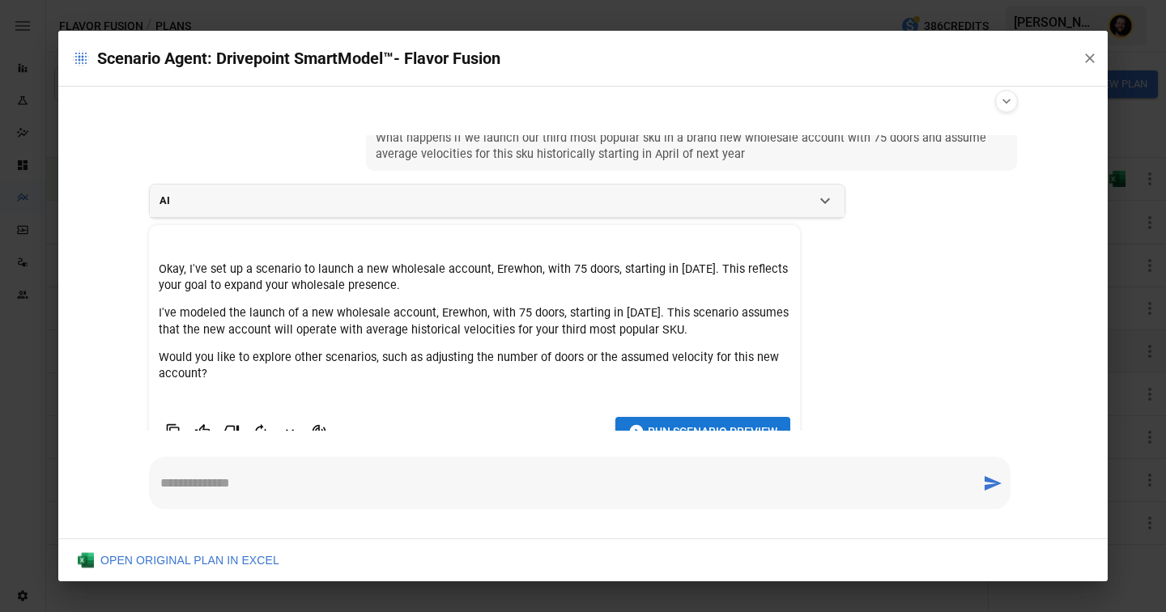
scroll to position [59, 0]
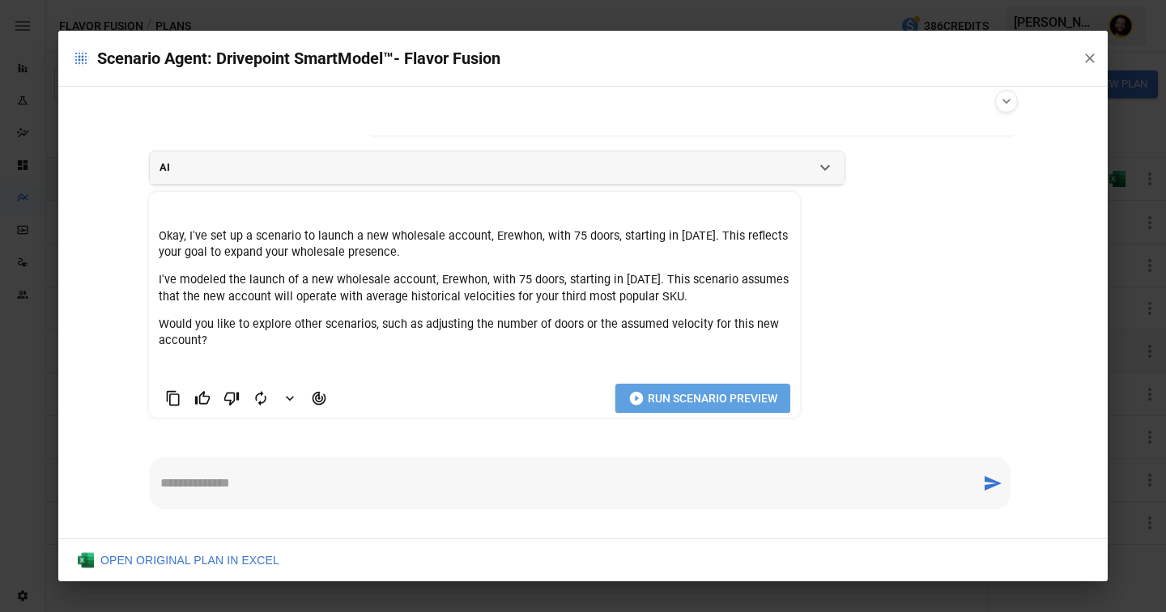
click at [686, 397] on span "Run Scenario Preview" at bounding box center [713, 399] width 130 height 20
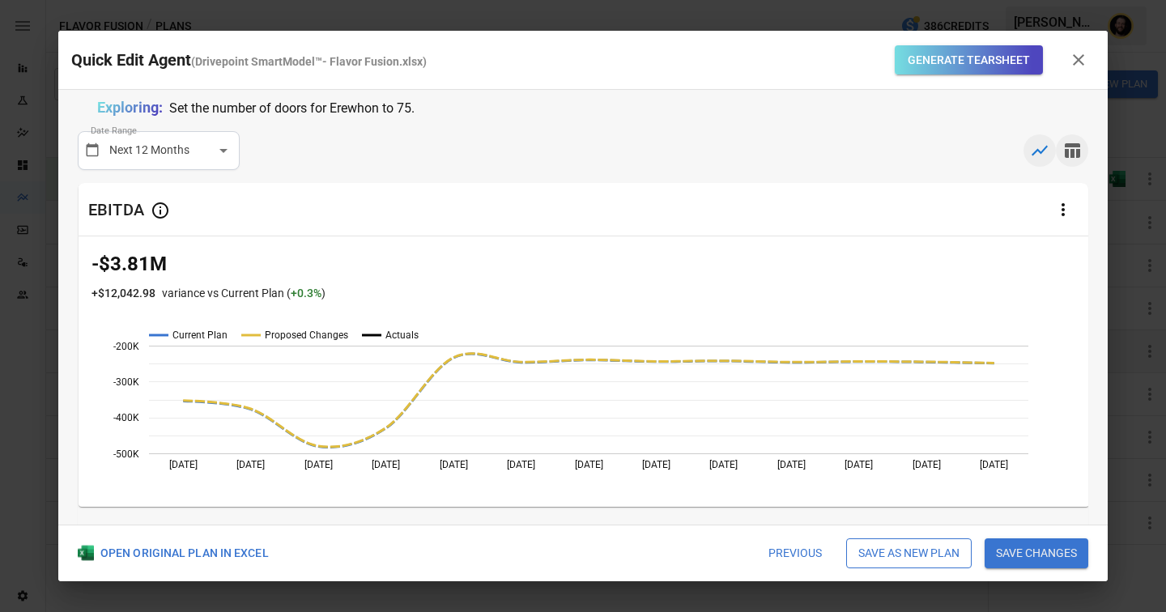
click at [1068, 156] on icon "button" at bounding box center [1072, 150] width 15 height 15
